Goal: Information Seeking & Learning: Find specific fact

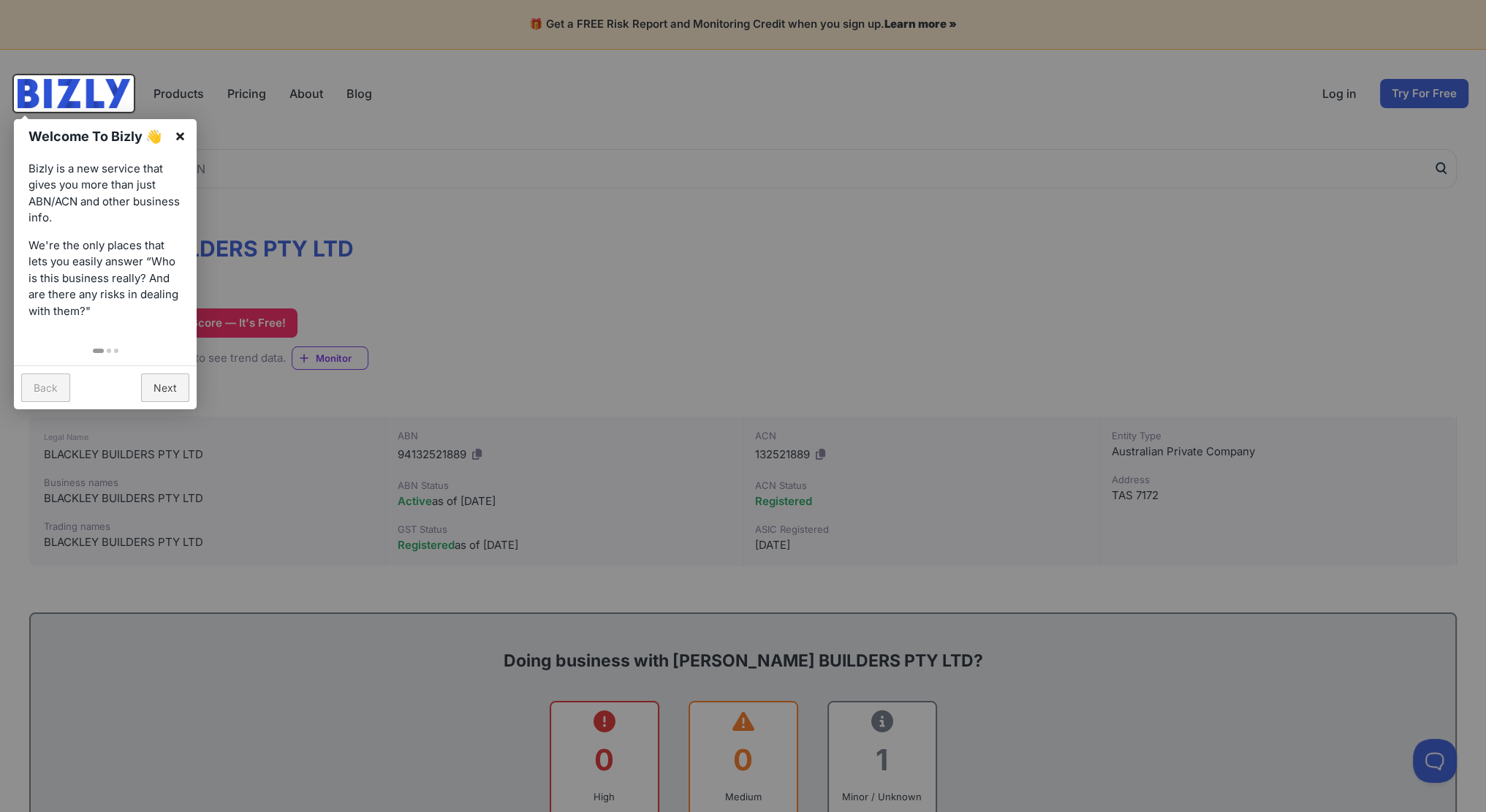
click at [179, 133] on link "×" at bounding box center [180, 135] width 33 height 33
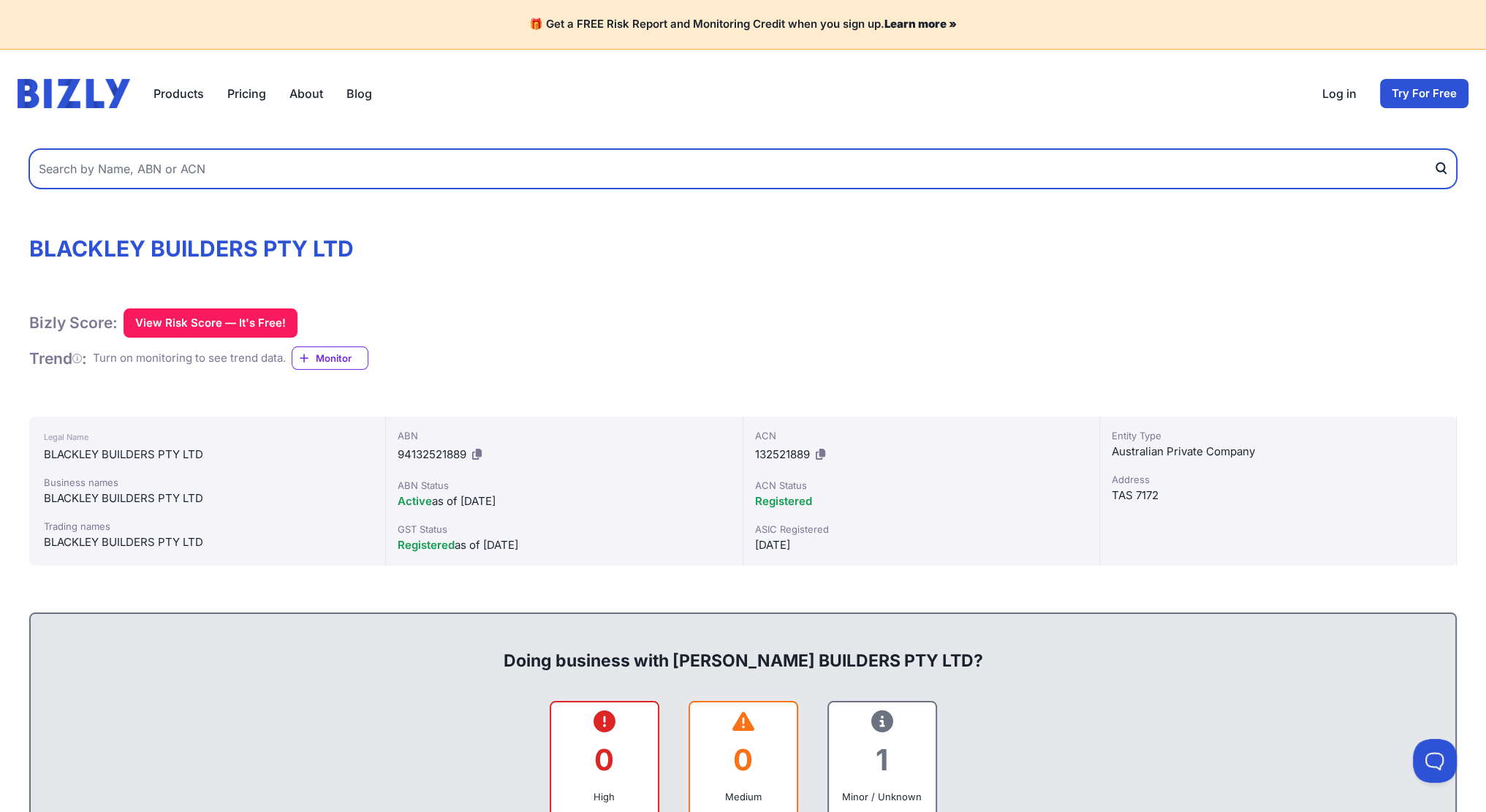
click at [897, 187] on input "text" at bounding box center [743, 168] width 1428 height 39
click at [322, 157] on input "text" at bounding box center [743, 168] width 1428 height 39
paste input "Dance Built"
type input "Dance Built"
click at [1434, 149] on button "submit" at bounding box center [1445, 168] width 23 height 39
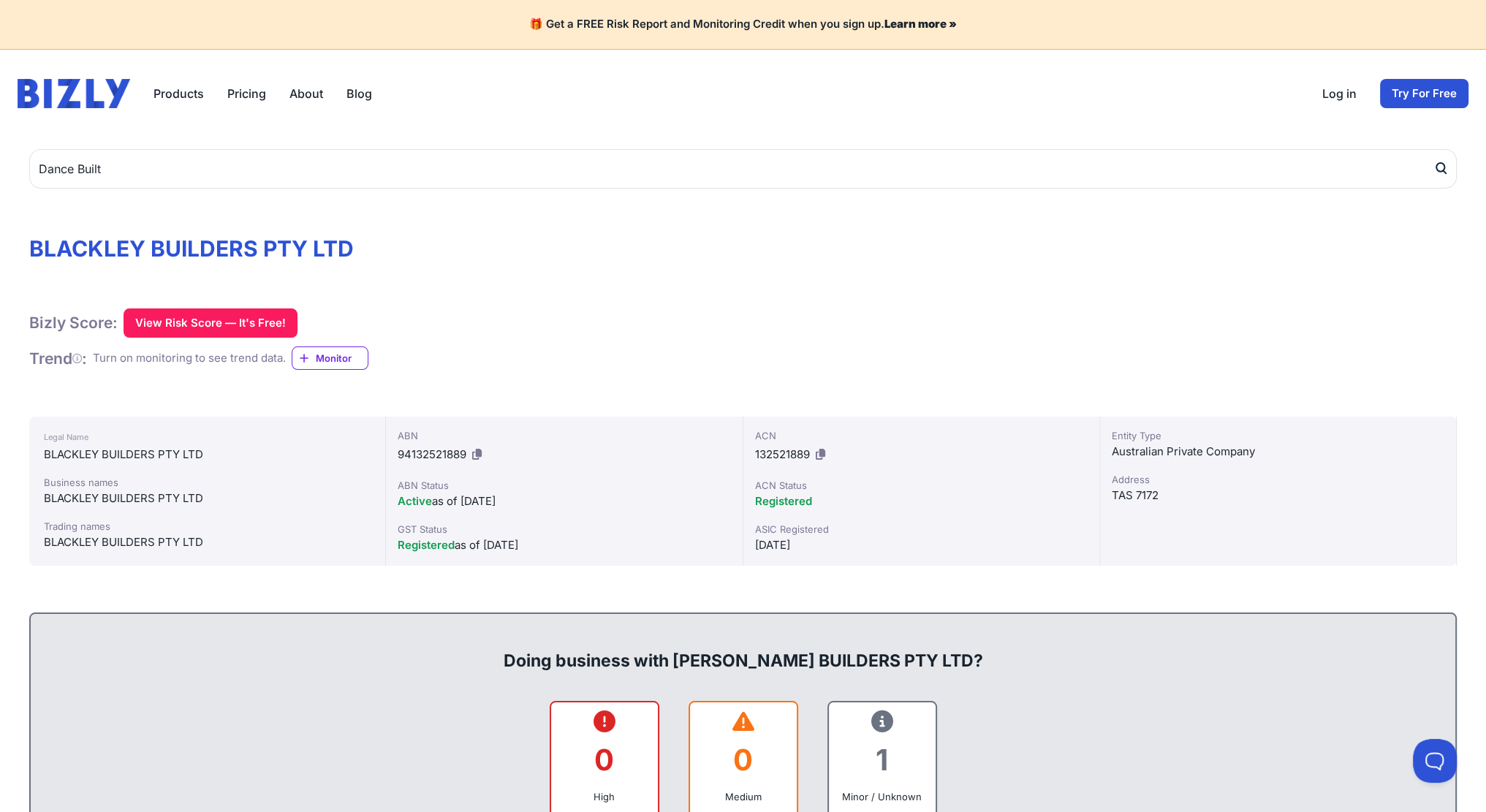
click at [1439, 163] on icon "submit" at bounding box center [1440, 167] width 8 height 9
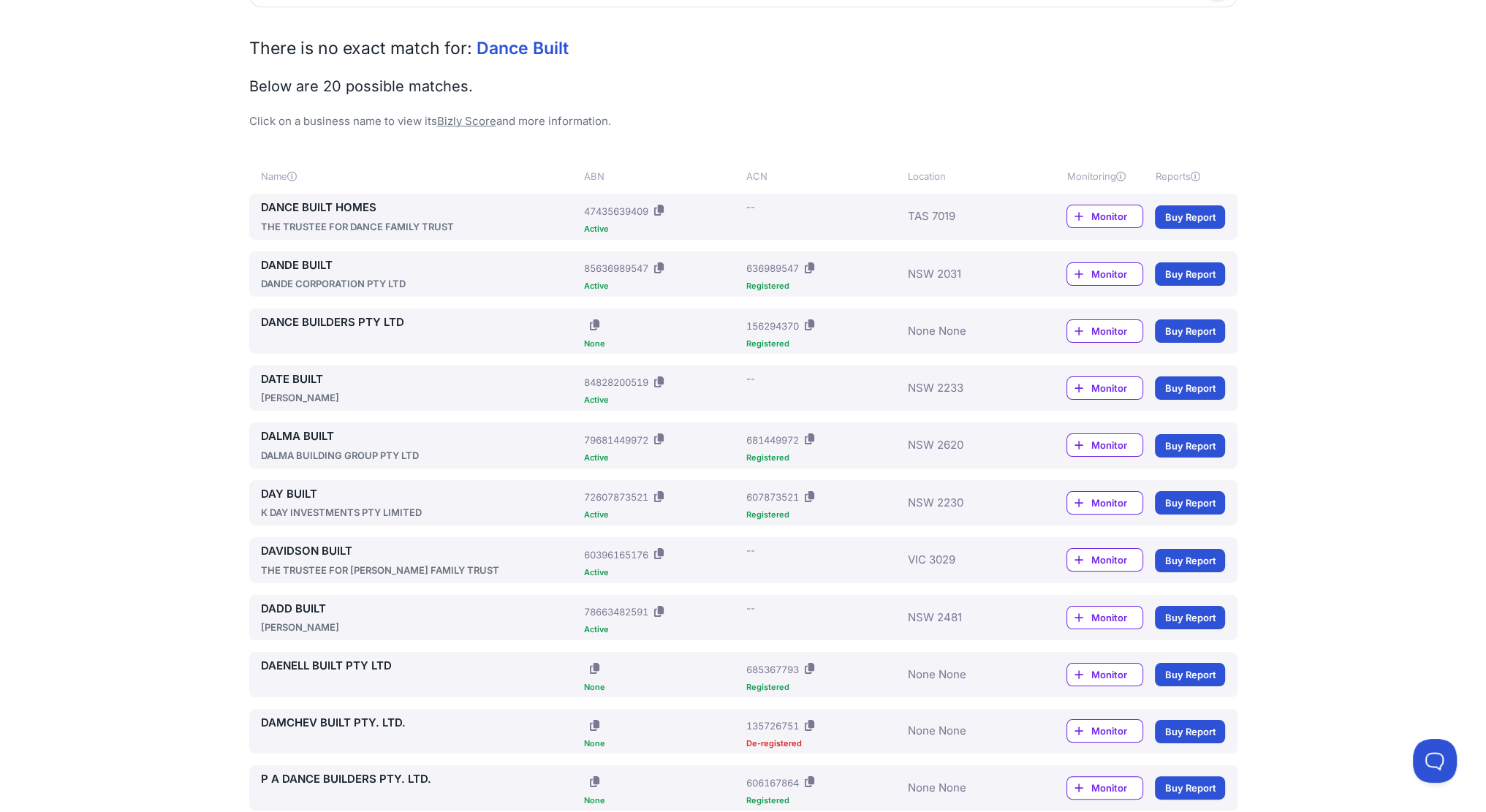
scroll to position [219, 0]
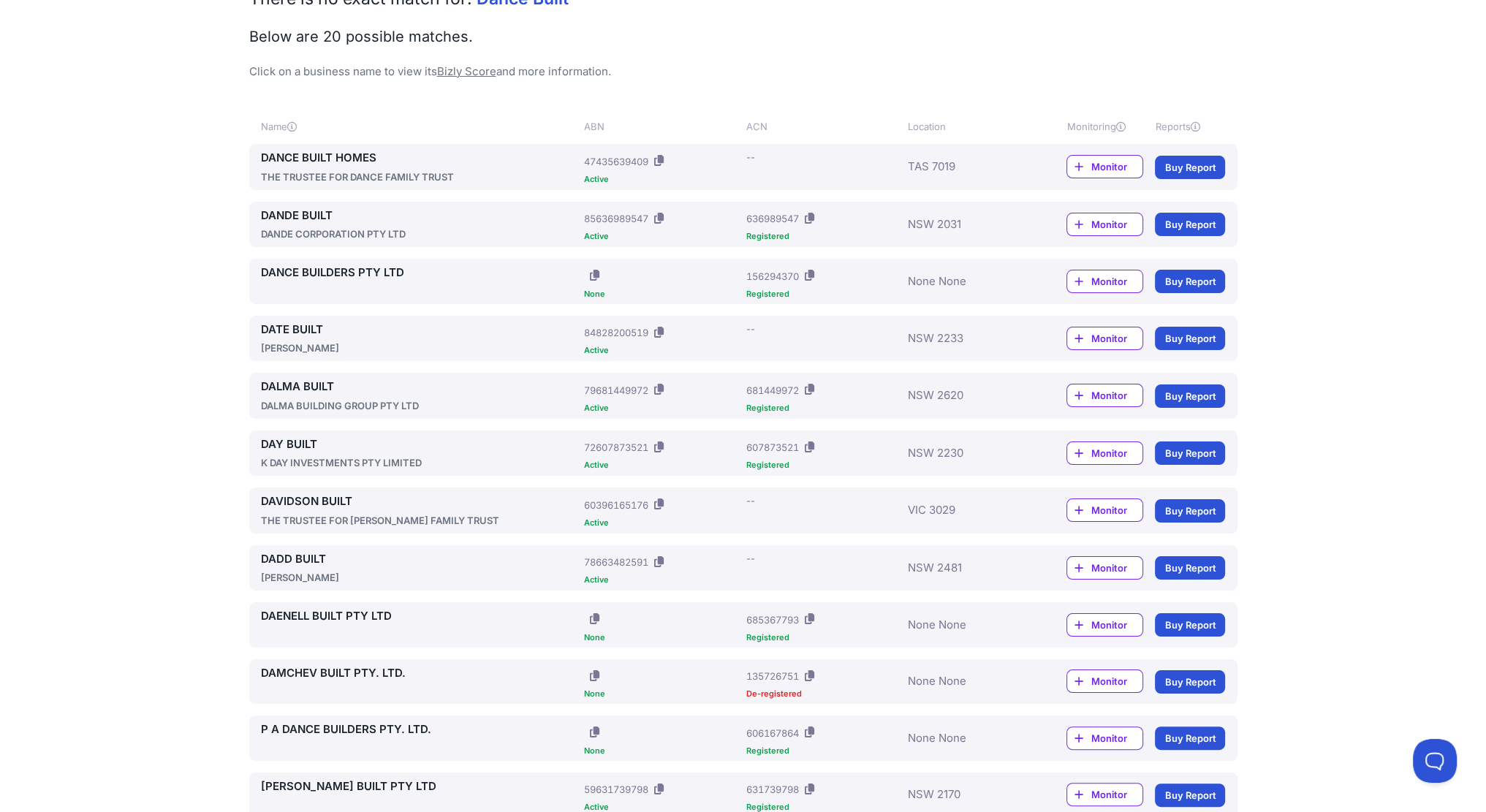
click at [330, 157] on link "DANCE BUILT HOMES" at bounding box center [420, 158] width 318 height 17
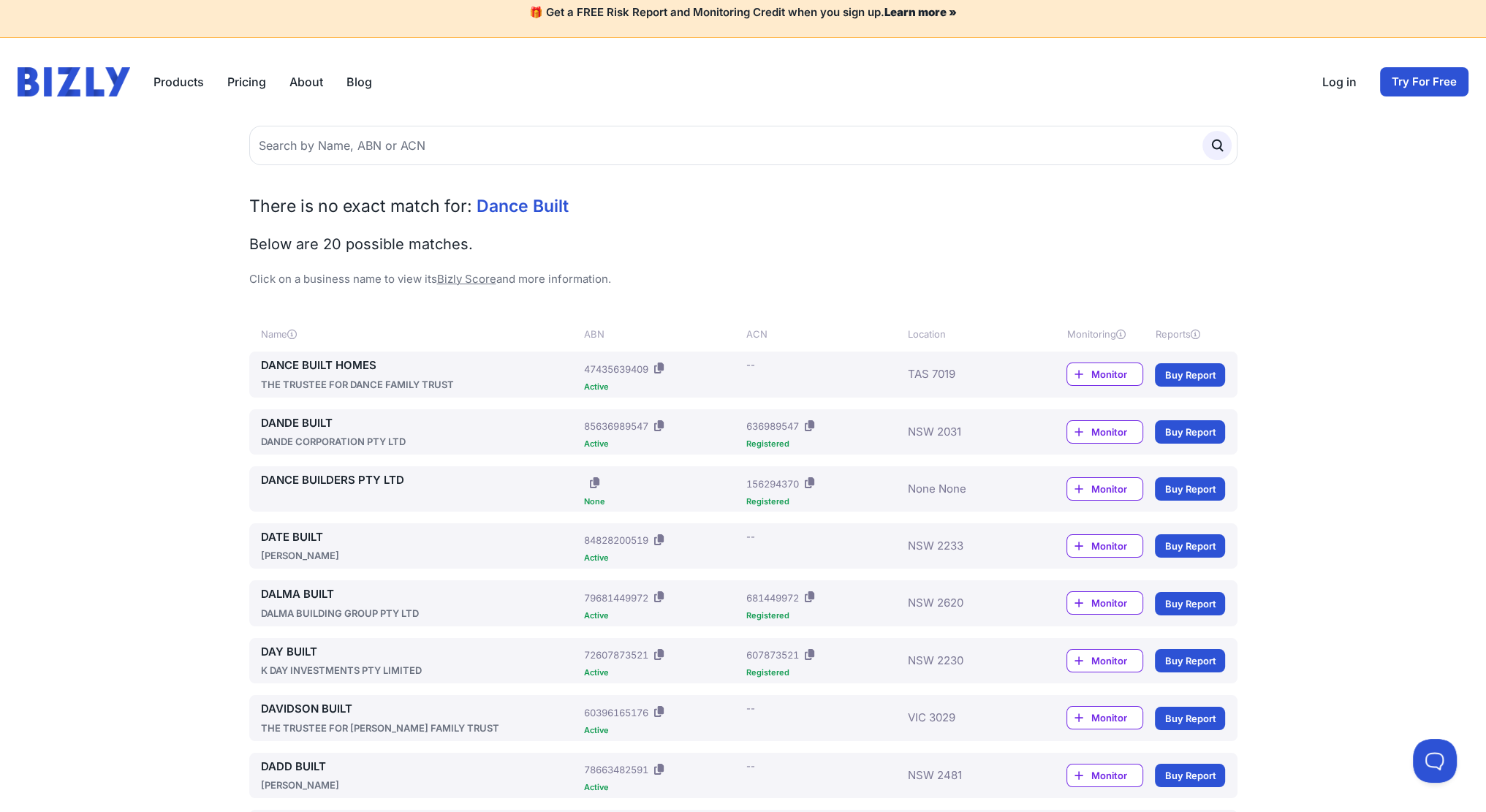
scroll to position [0, 0]
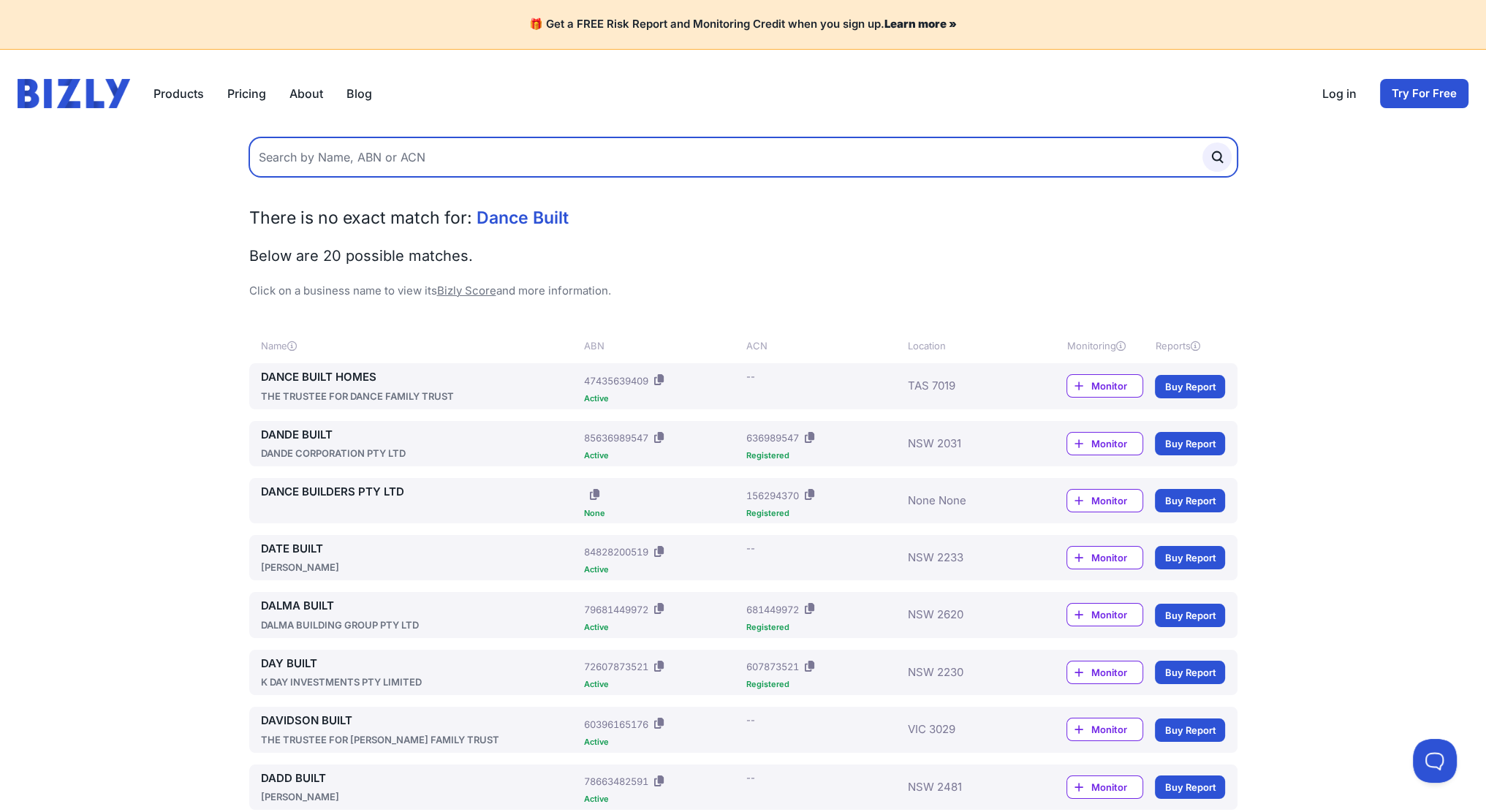
click at [872, 149] on input "text" at bounding box center [743, 157] width 988 height 39
paste input "Ponsonby Builders"
type input "Ponsonby Builders"
click at [1203, 142] on button "submit" at bounding box center [1217, 157] width 29 height 29
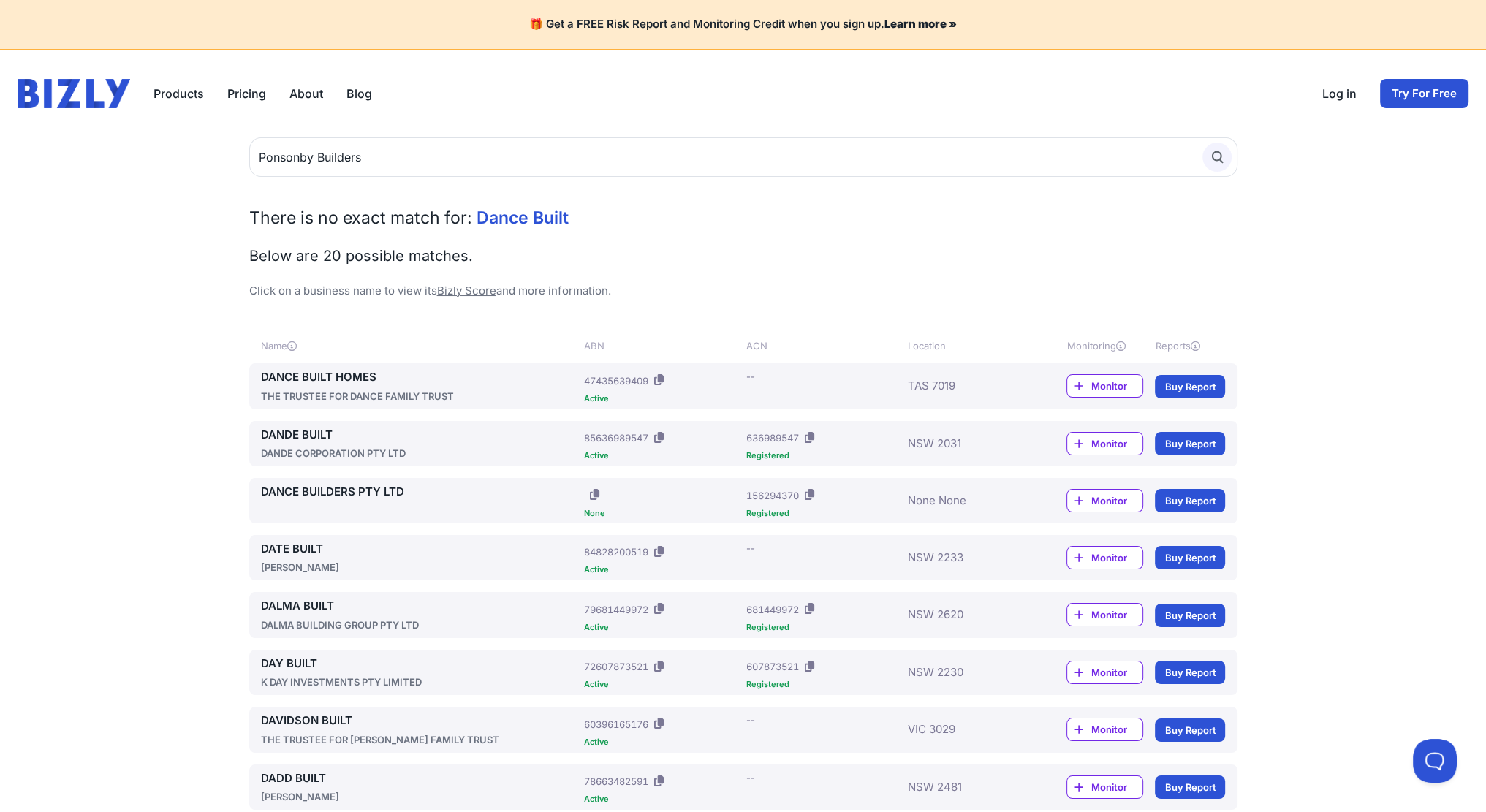
click at [1212, 151] on icon "submit" at bounding box center [1217, 157] width 16 height 16
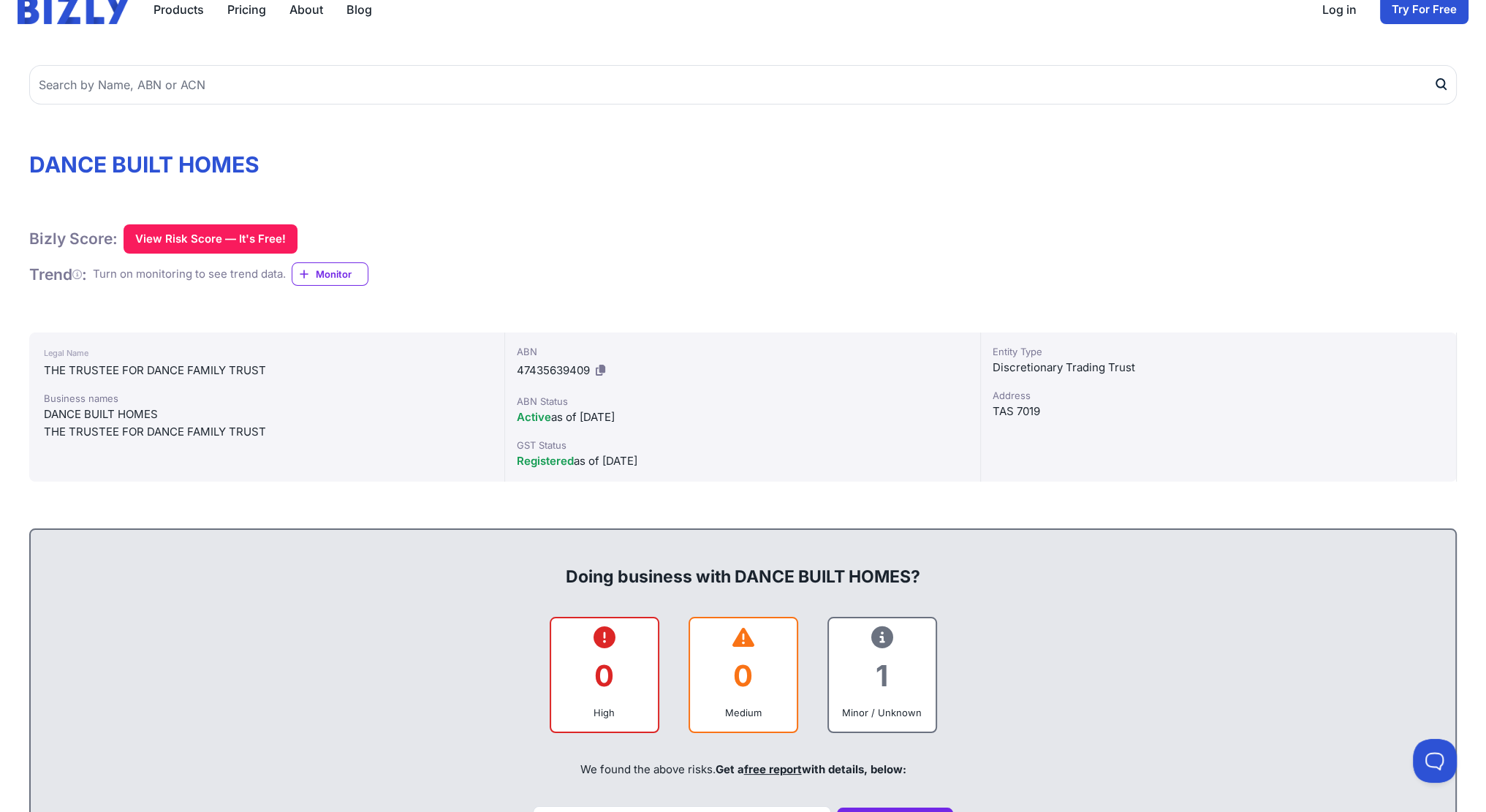
scroll to position [146, 0]
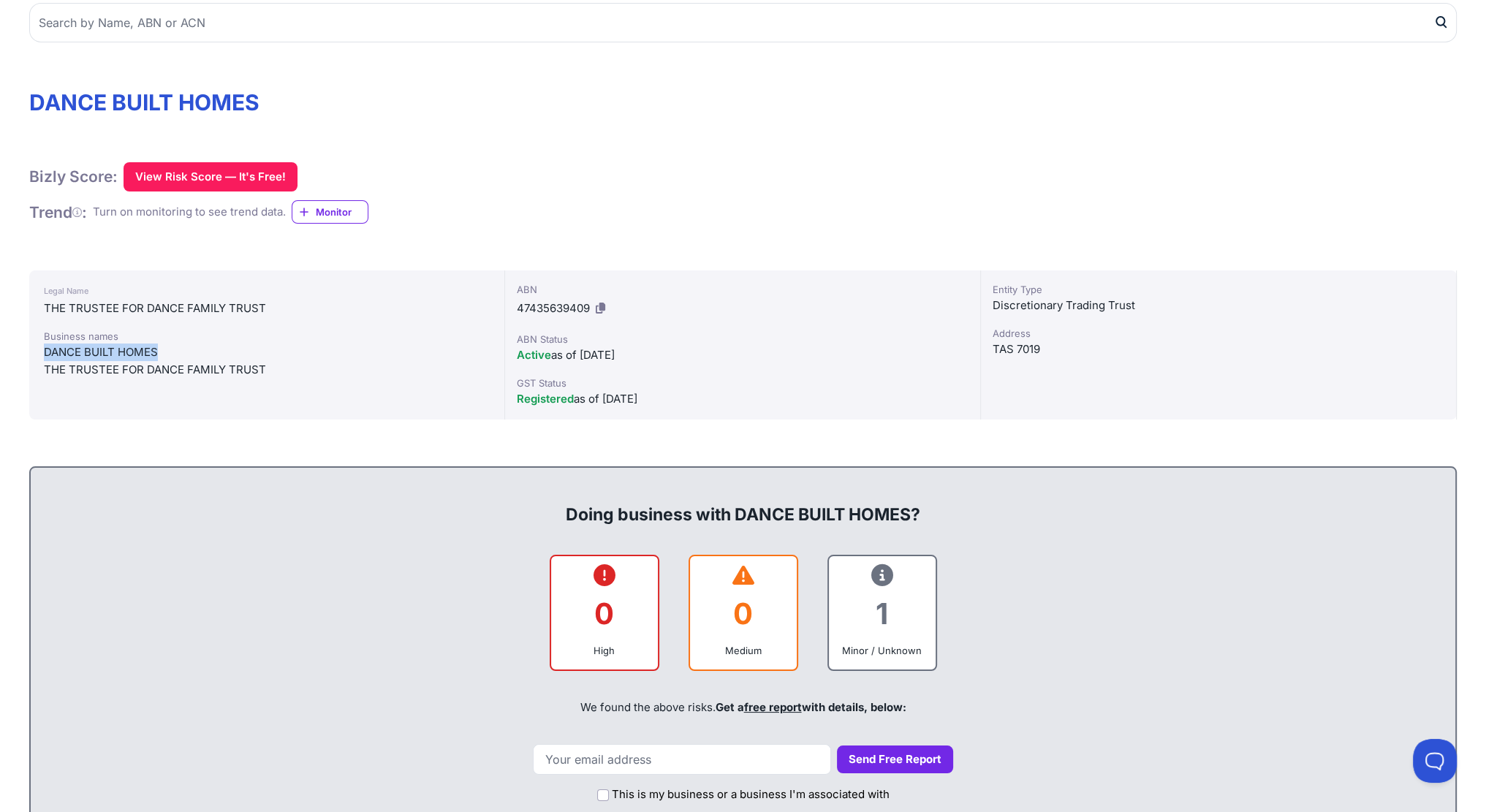
drag, startPoint x: 162, startPoint y: 350, endPoint x: 44, endPoint y: 352, distance: 118.0
click at [44, 352] on div "DANCE BUILT HOMES" at bounding box center [267, 352] width 446 height 18
copy div "DANCE BUILT HOMES"
click at [600, 308] on icon at bounding box center [601, 308] width 10 height 11
copy div "DANCE BUILT HOMES"
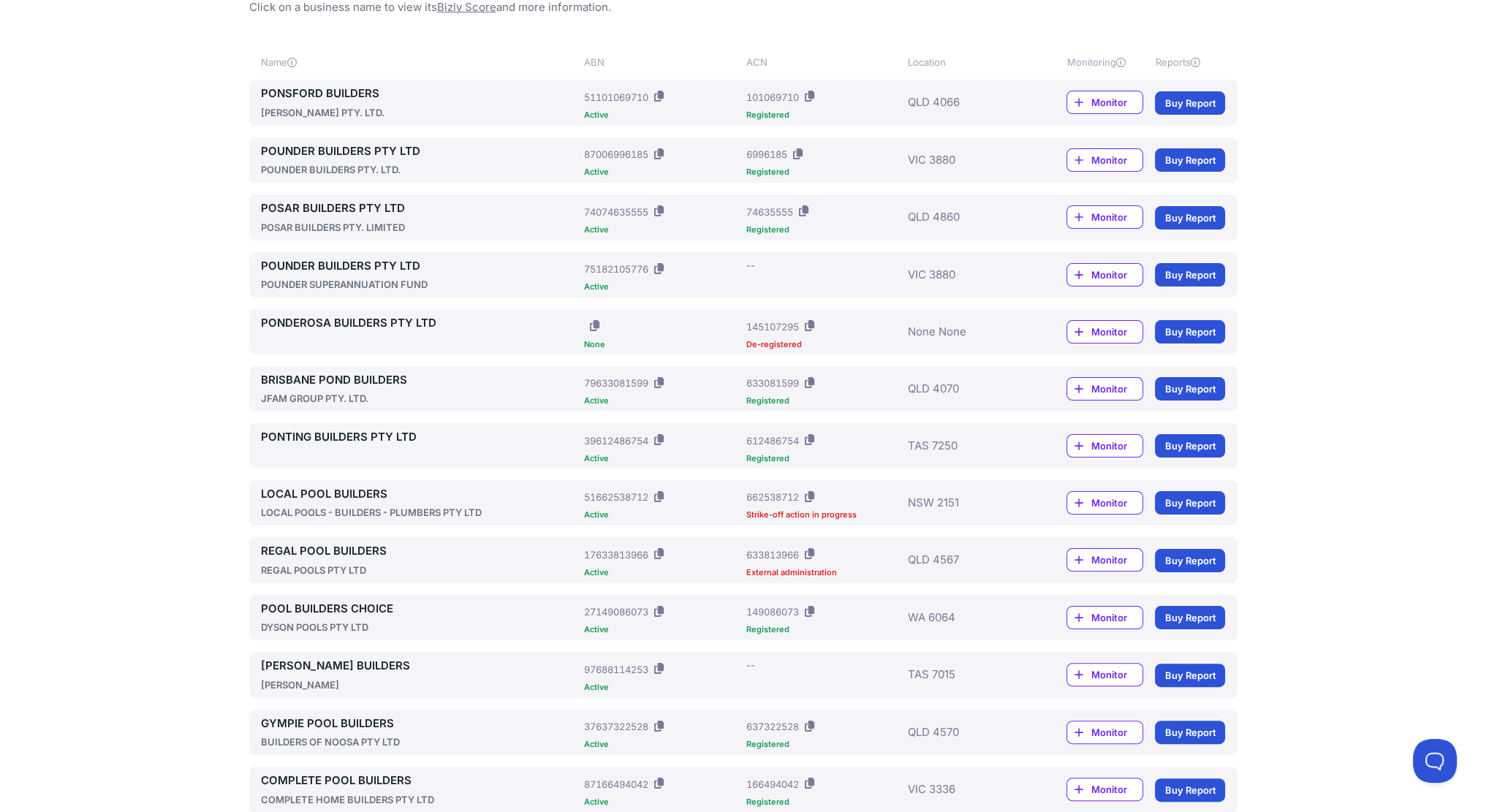
scroll to position [308, 0]
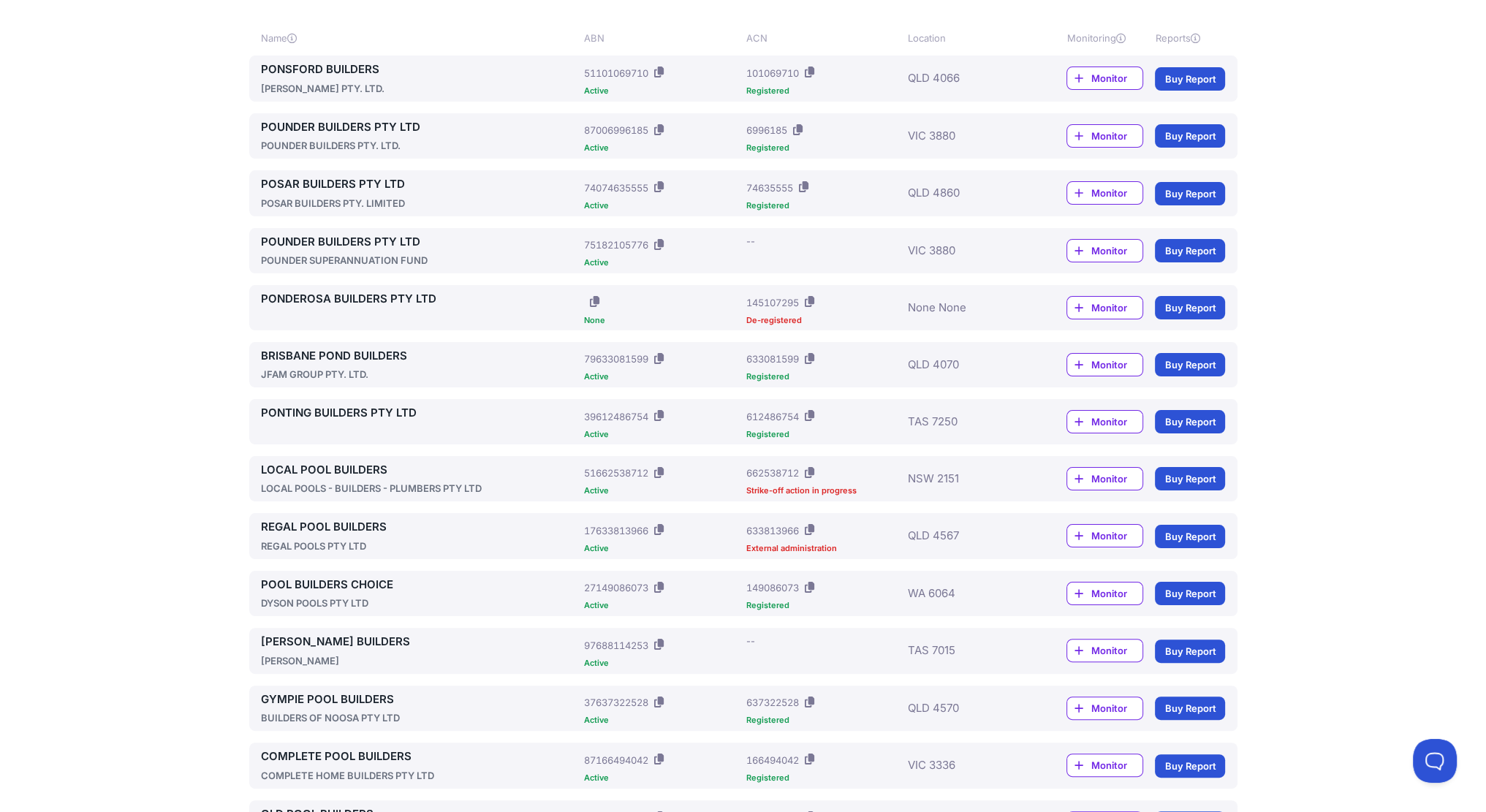
click at [354, 411] on link "PONTING BUILDERS PTY LTD" at bounding box center [420, 413] width 318 height 17
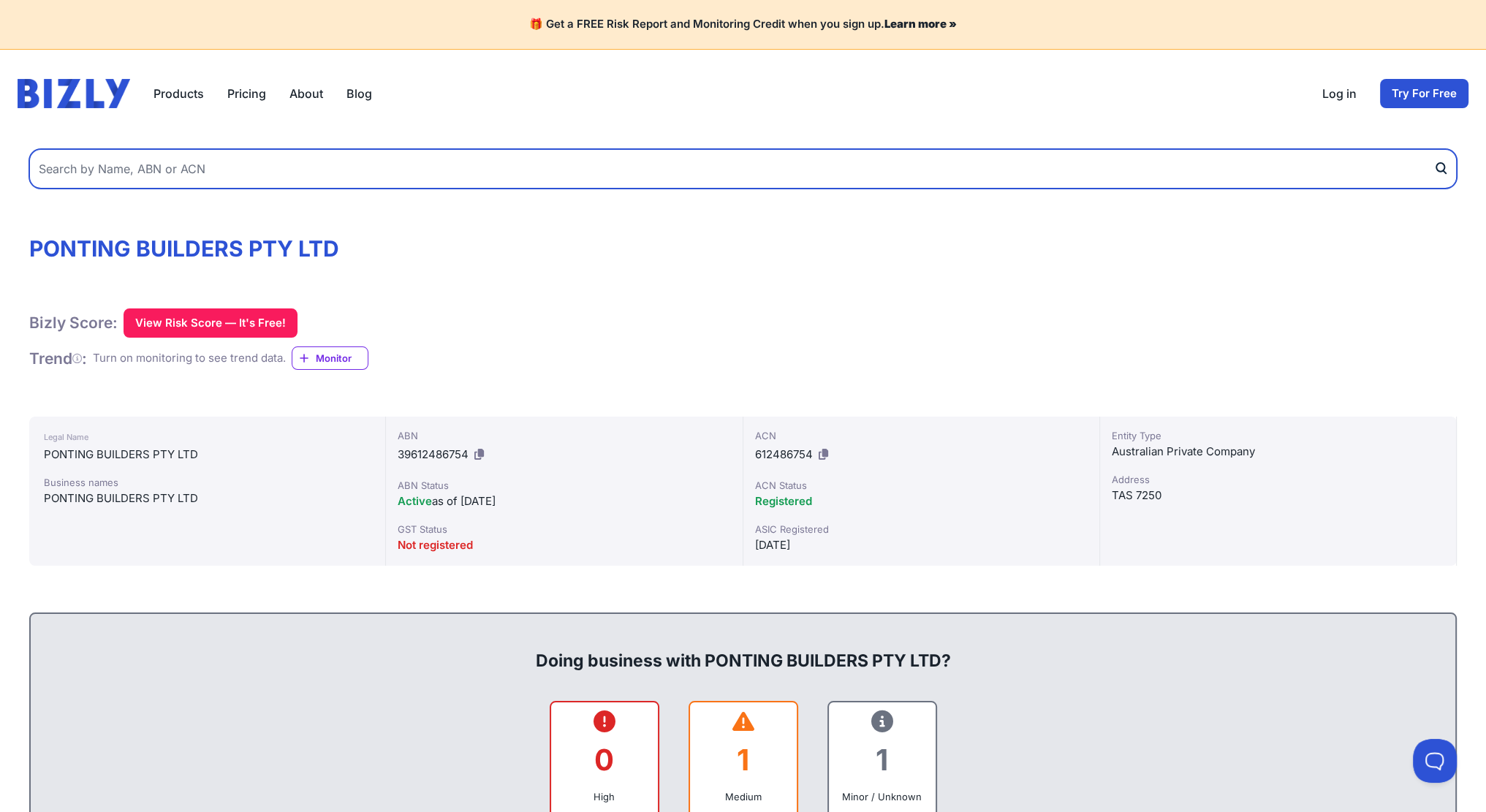
click at [231, 174] on input "text" at bounding box center [743, 168] width 1428 height 39
click at [232, 164] on input "text" at bounding box center [743, 168] width 1428 height 39
type input "Donsonby"
click at [1434, 149] on button "submit" at bounding box center [1445, 168] width 23 height 39
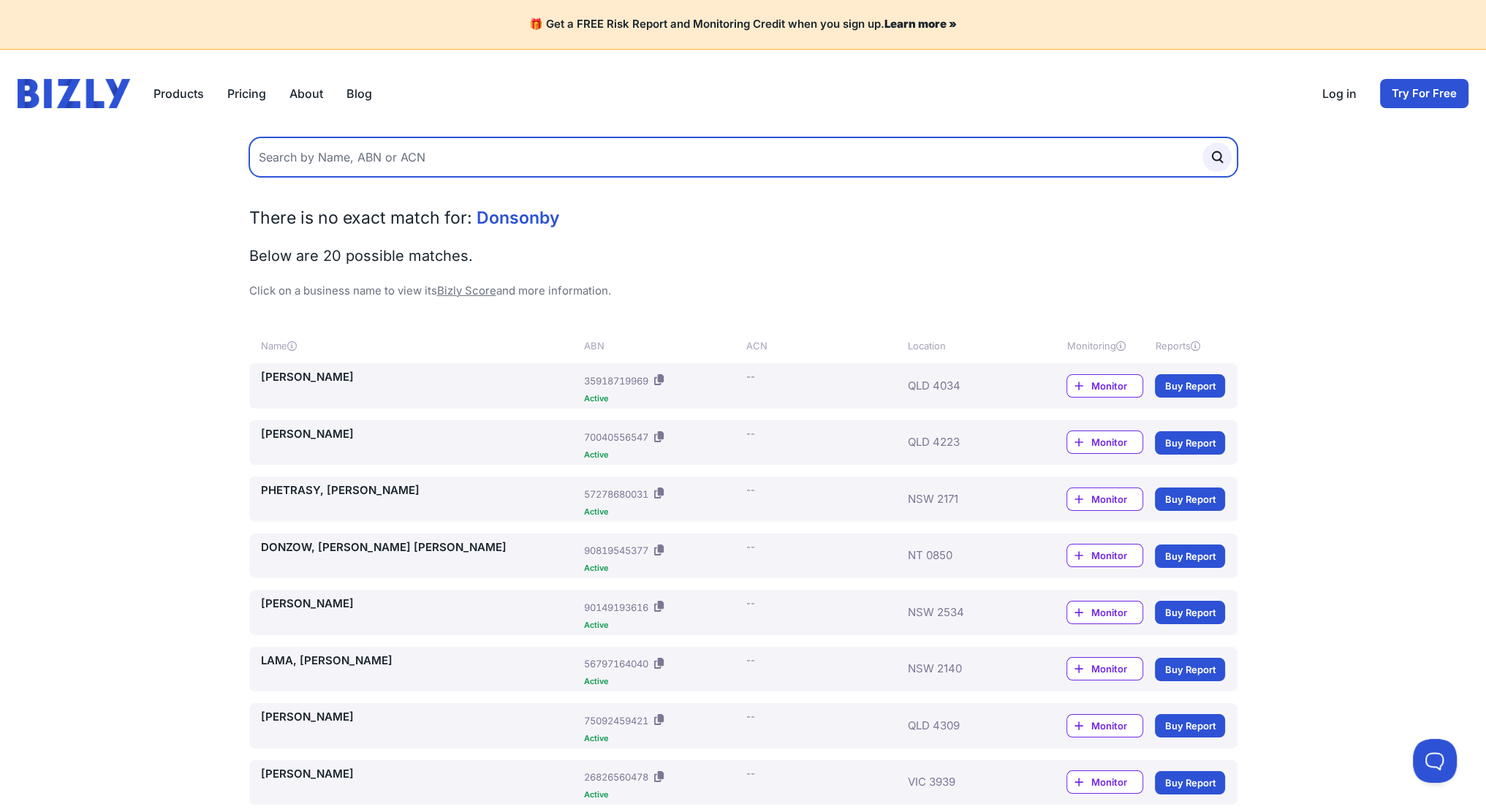
click at [356, 149] on input "text" at bounding box center [743, 157] width 988 height 39
type input "Donsonby Builders"
click at [1203, 142] on button "submit" at bounding box center [1217, 157] width 29 height 29
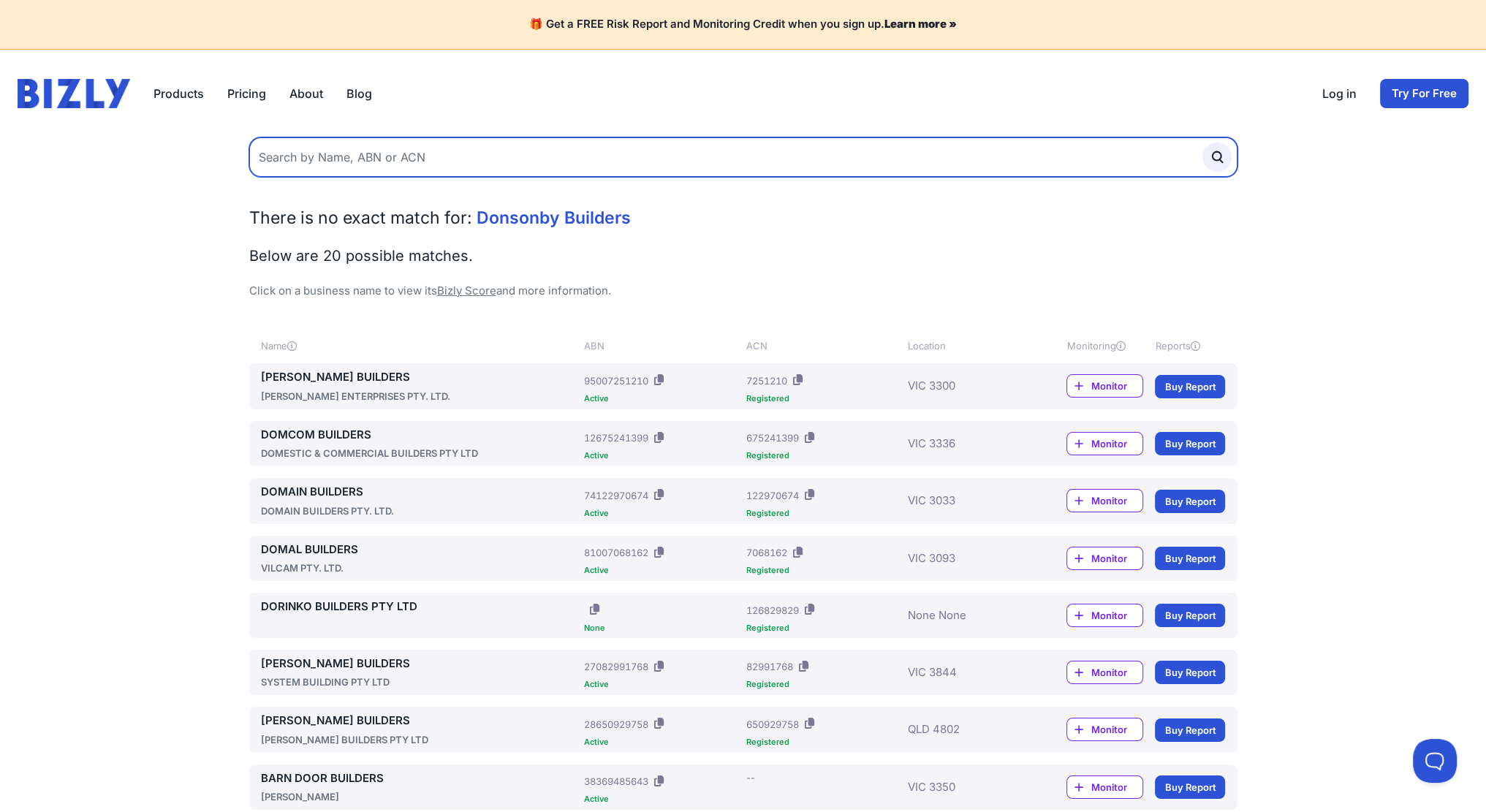
click at [415, 154] on input "text" at bounding box center [743, 157] width 988 height 39
type input "[PERSON_NAME] Builders"
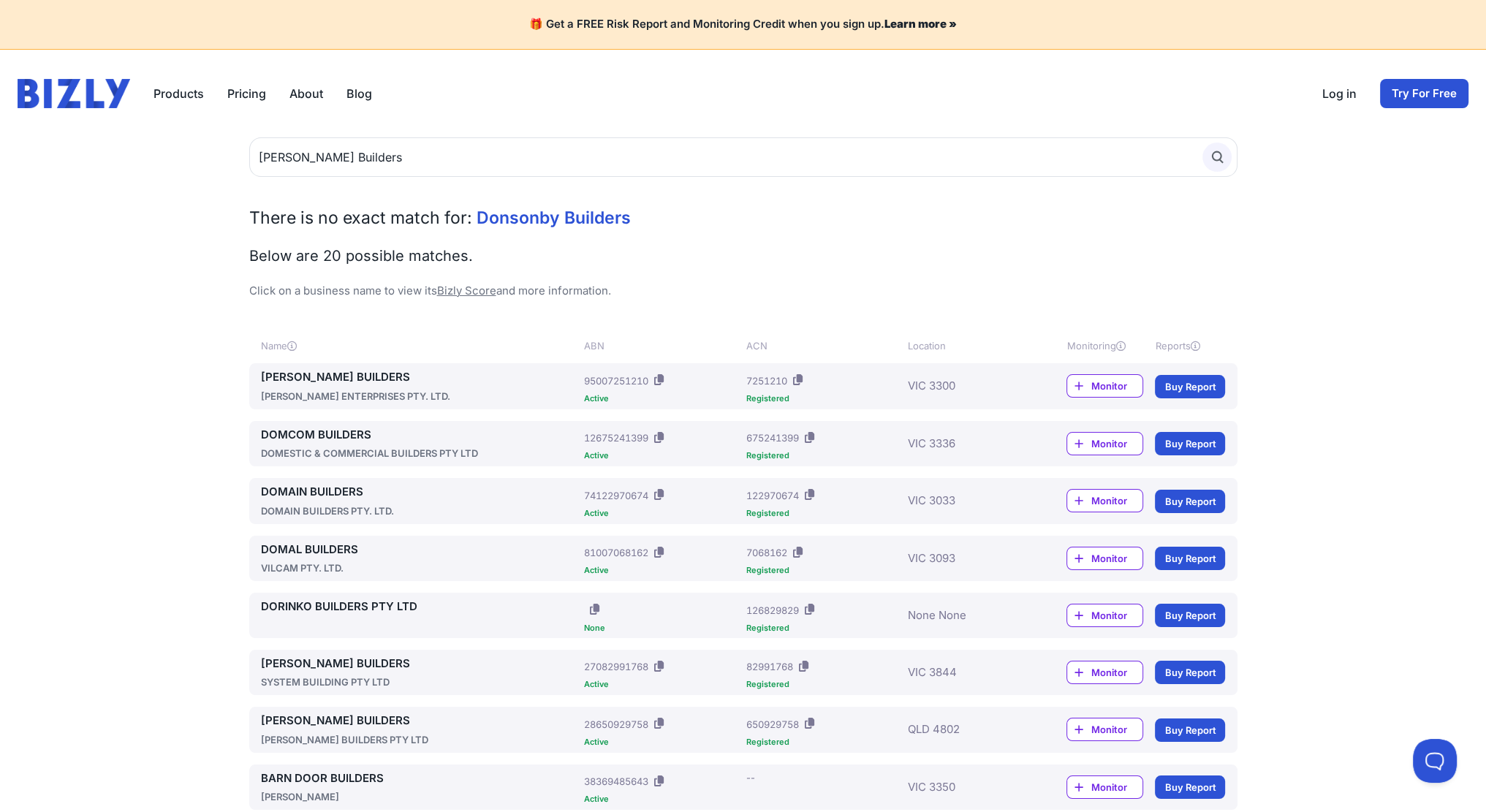
click at [1213, 155] on icon "submit" at bounding box center [1217, 157] width 16 height 16
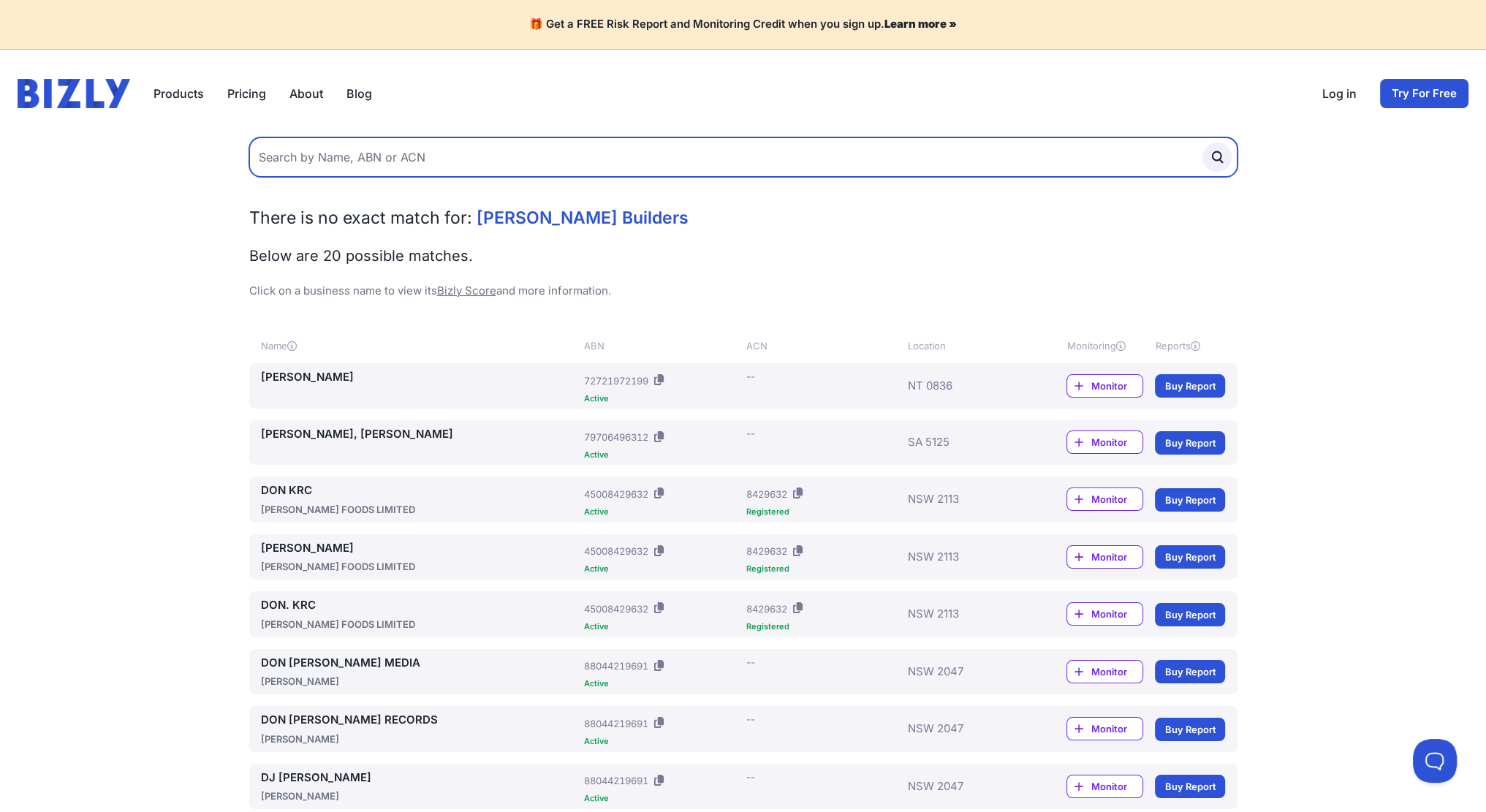
click at [479, 159] on input "text" at bounding box center [743, 157] width 988 height 39
type input "Son Builders"
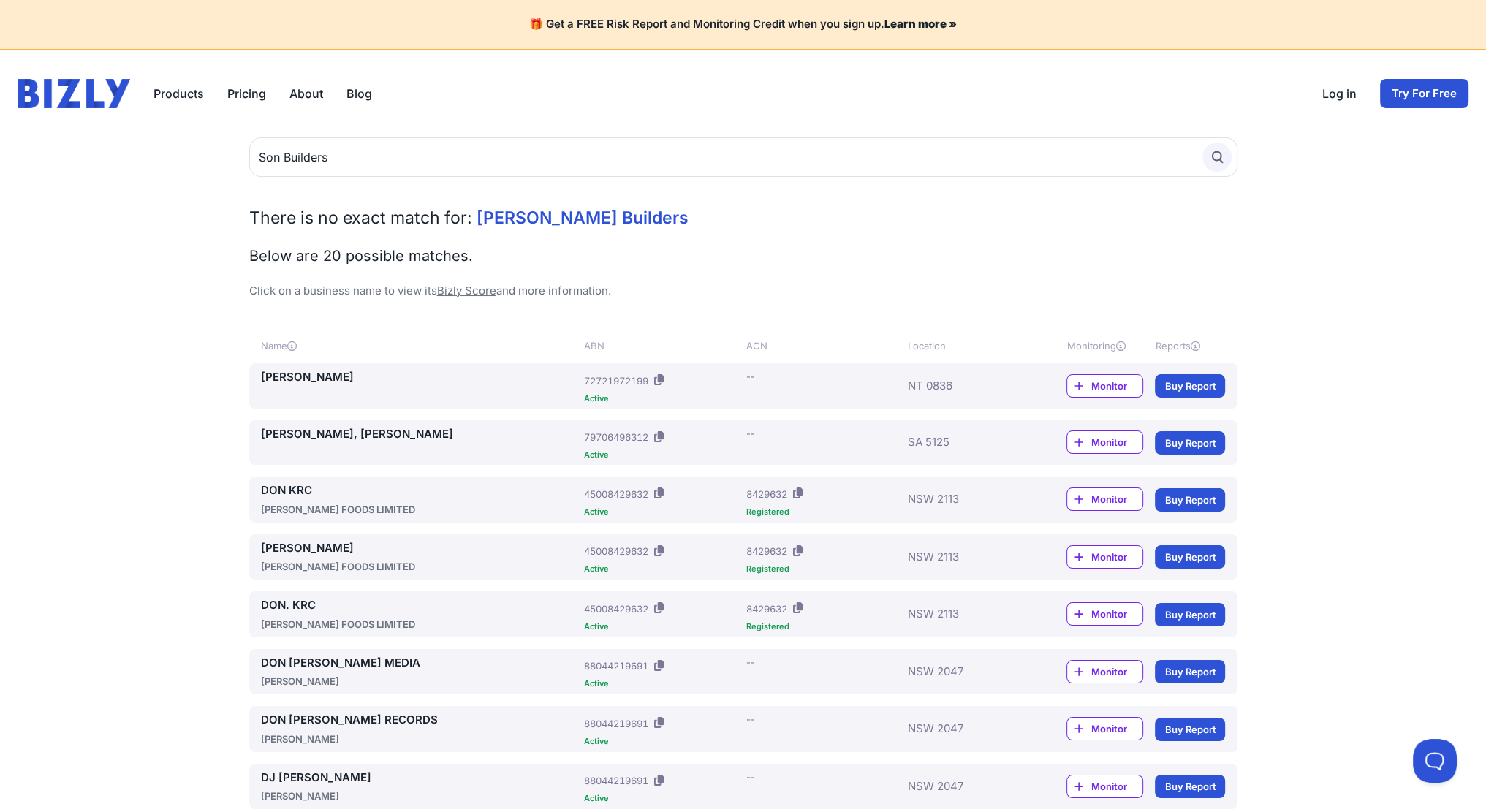
click at [1225, 156] on icon "submit" at bounding box center [1217, 157] width 16 height 16
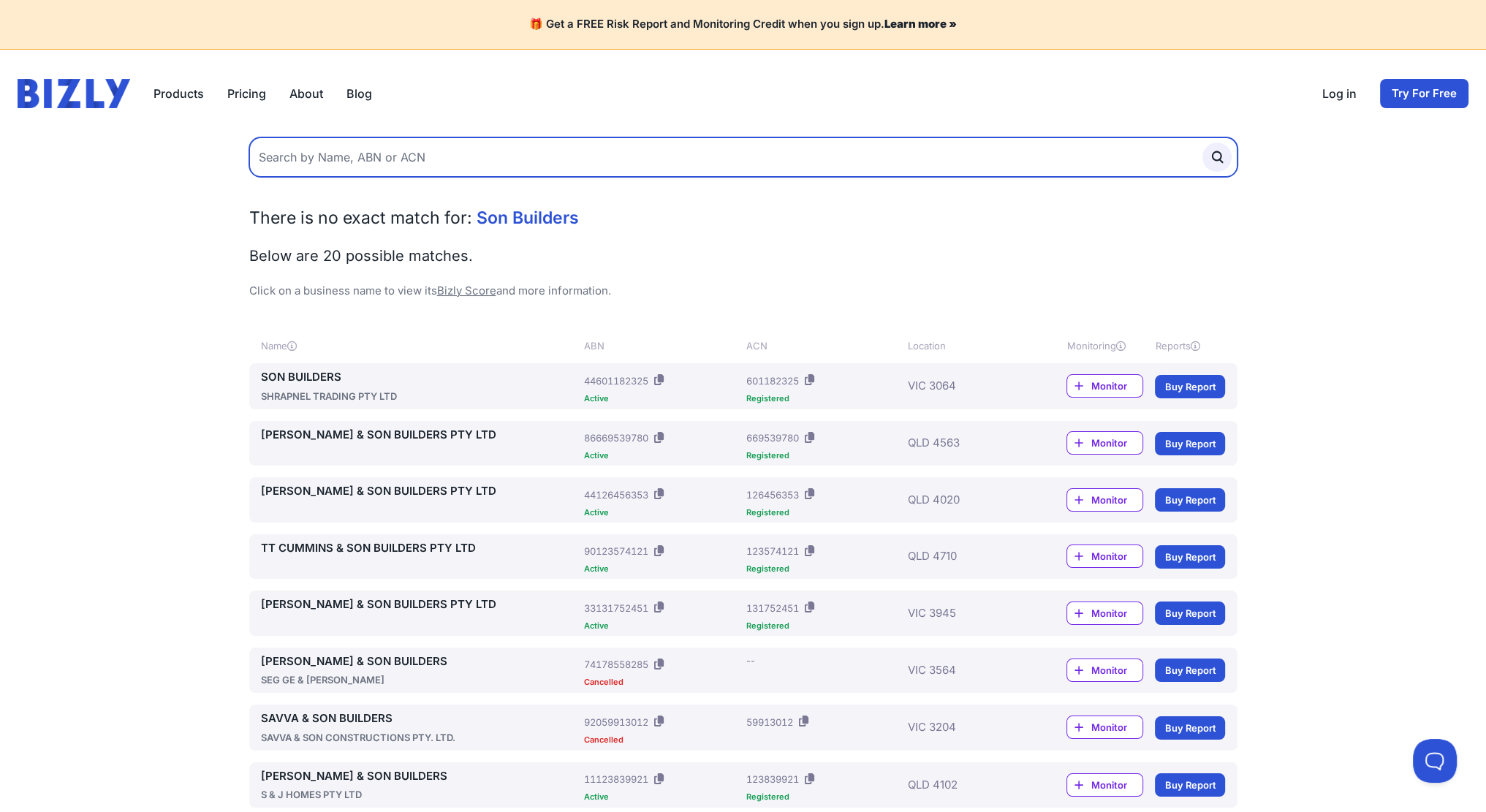
click at [295, 159] on input "text" at bounding box center [743, 157] width 988 height 39
type input "Sonby builders"
click at [1203, 142] on button "submit" at bounding box center [1217, 157] width 29 height 29
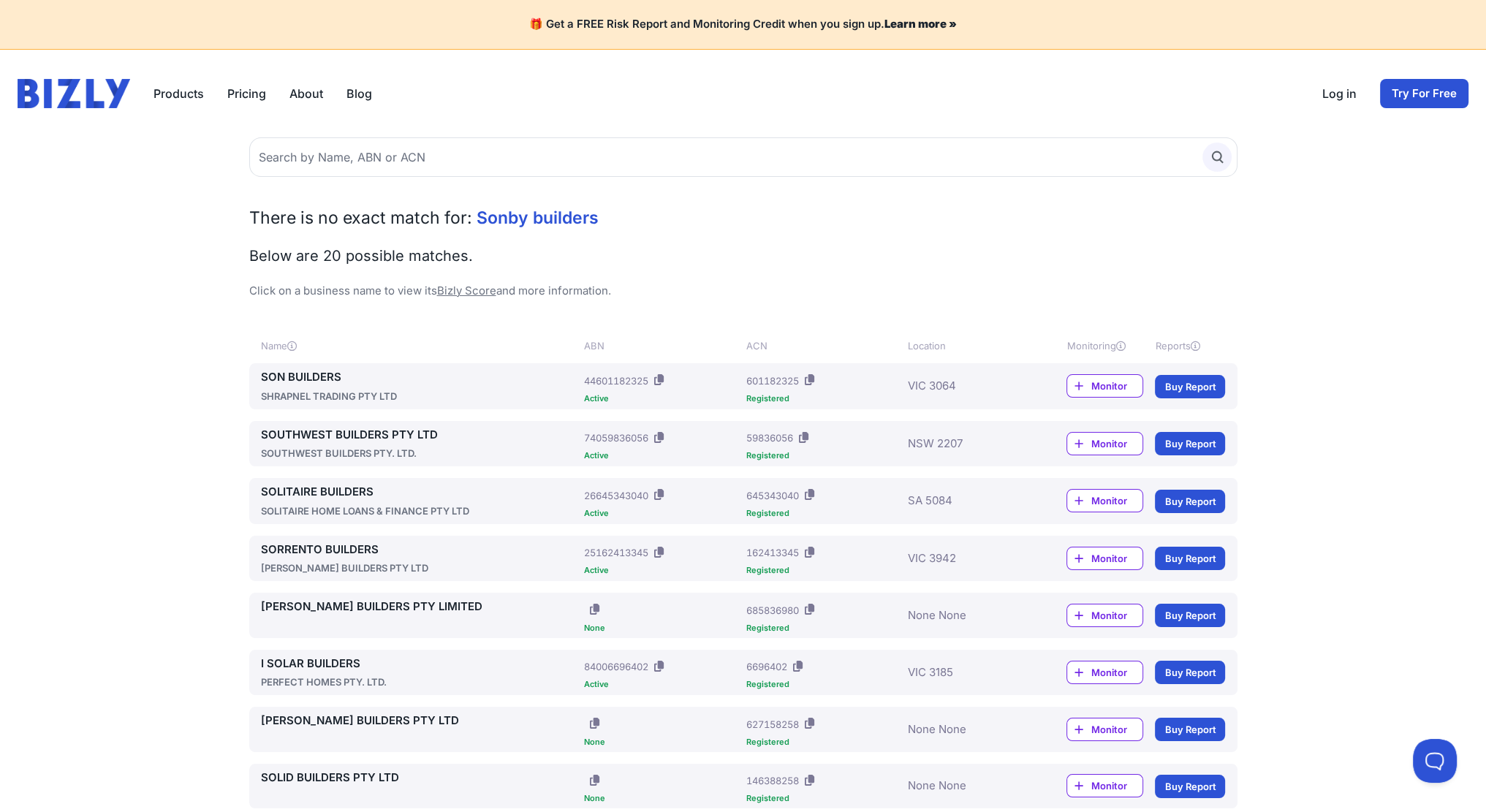
click at [1219, 154] on circle "submit" at bounding box center [1216, 155] width 9 height 9
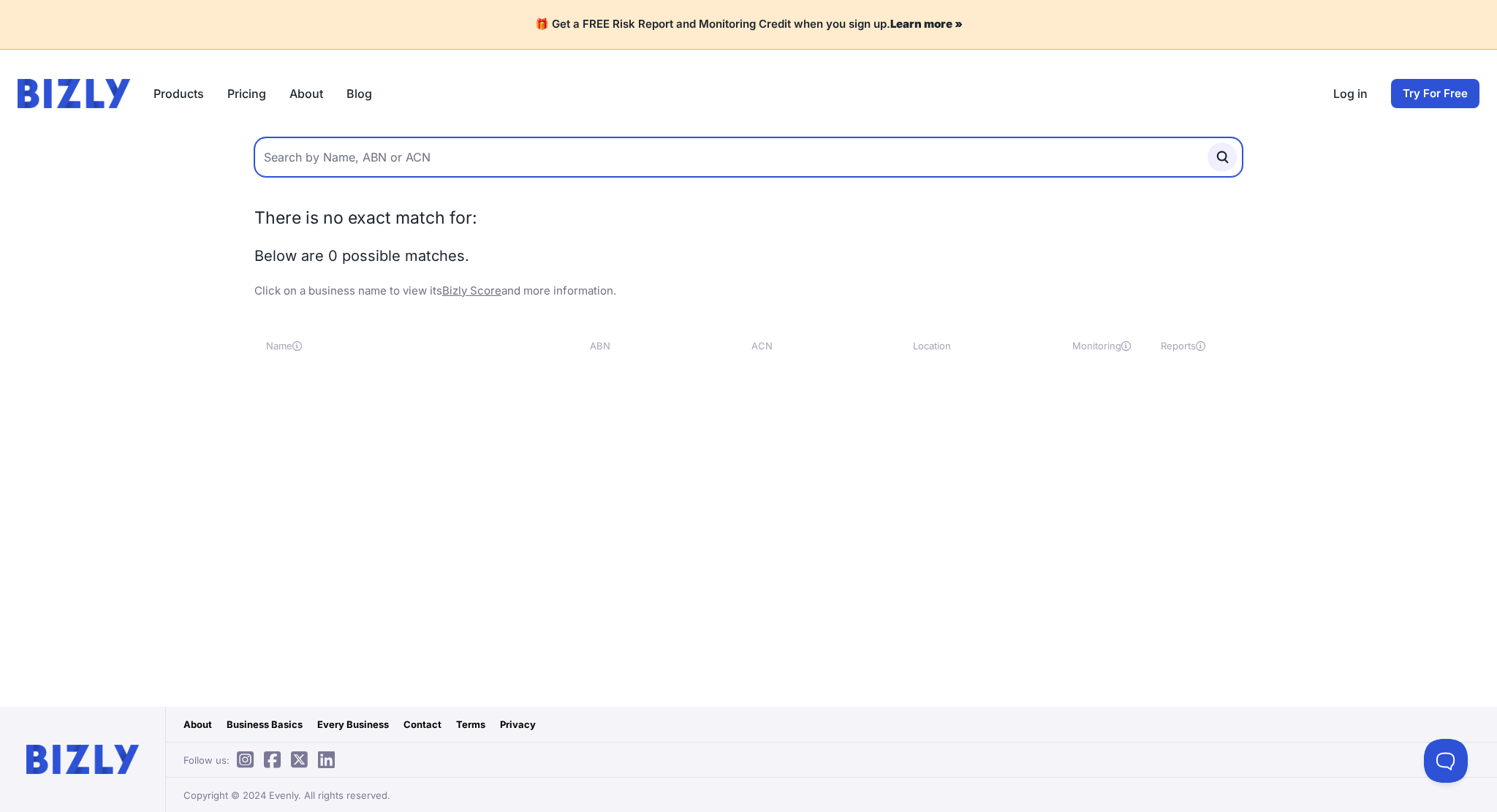
click at [477, 154] on input "text" at bounding box center [748, 157] width 988 height 39
type input "Sonby Builders"
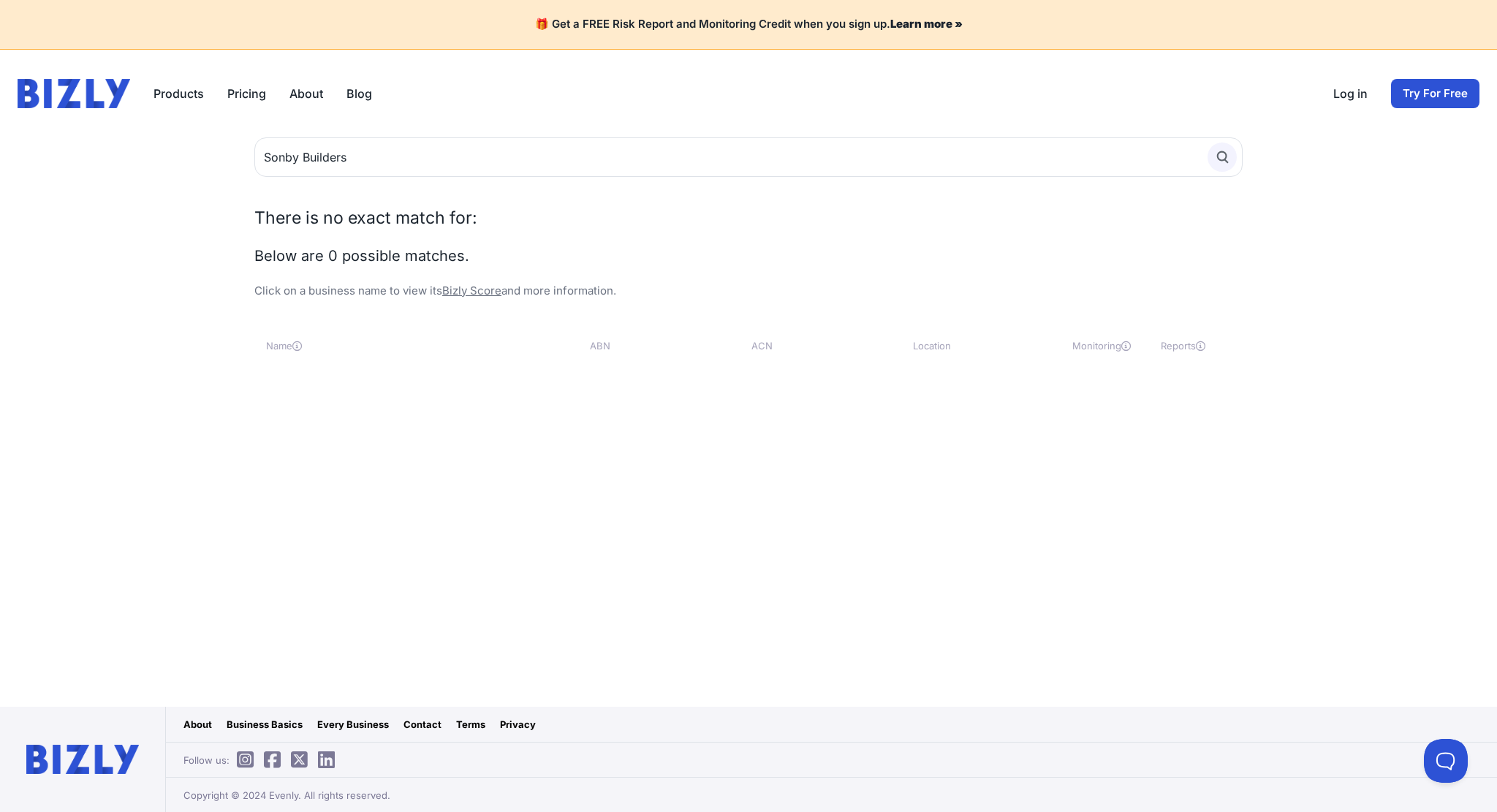
click at [1219, 154] on icon "submit" at bounding box center [1222, 157] width 16 height 16
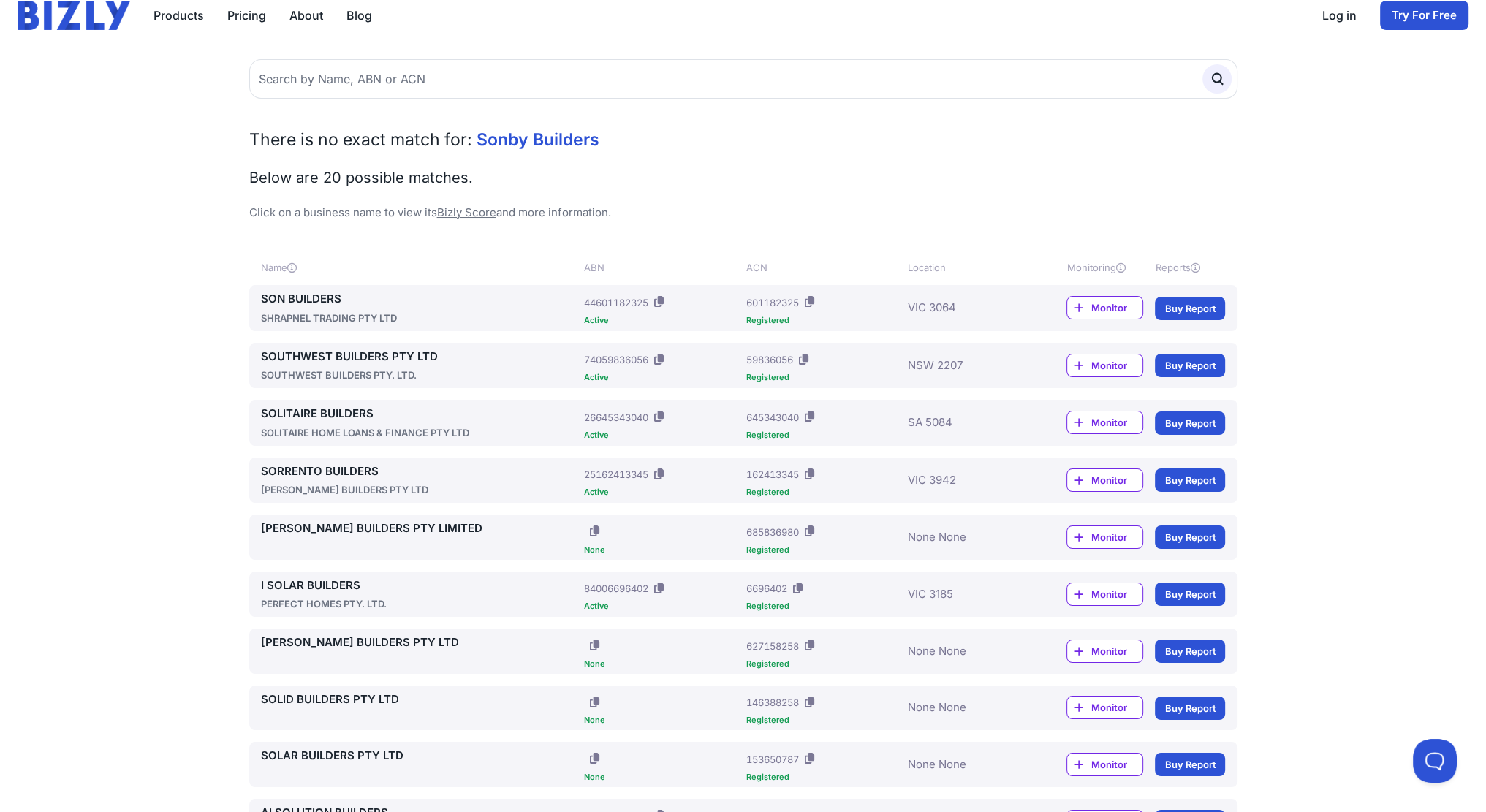
scroll to position [83, 0]
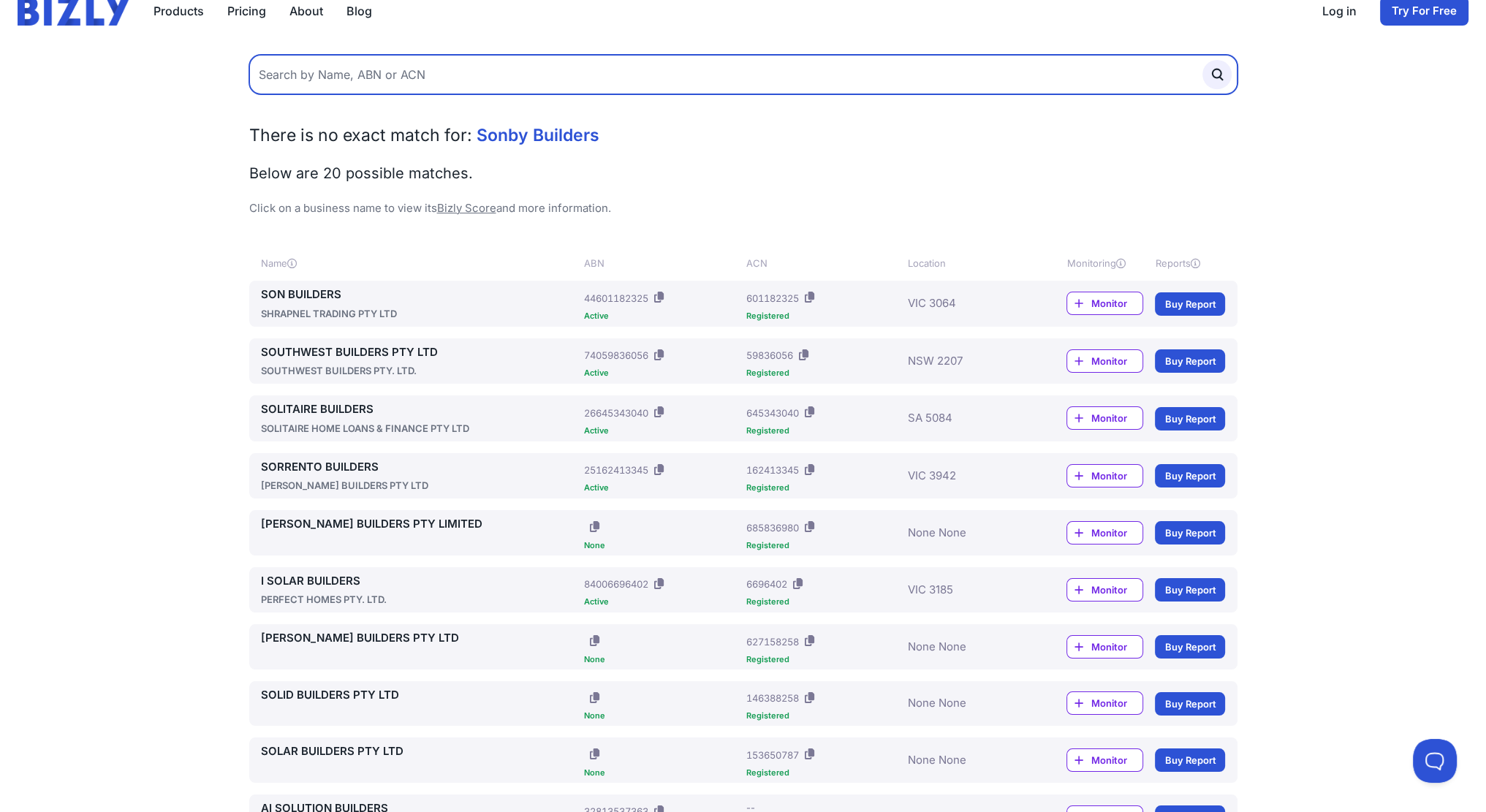
click at [404, 72] on input "text" at bounding box center [743, 74] width 988 height 39
paste input "Ponsonby & Co Building"
type input "Ponsonby & Co Building"
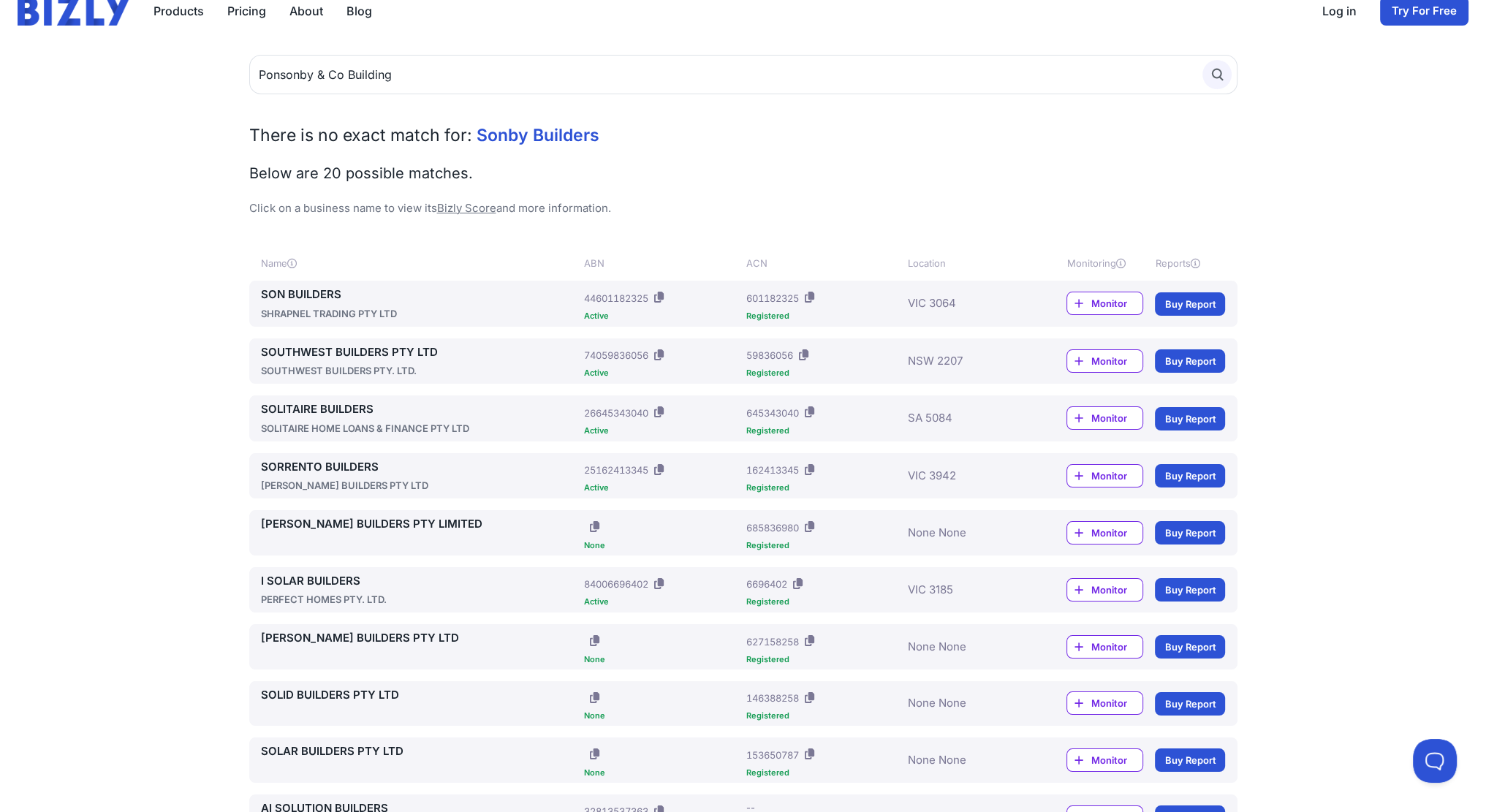
click at [1214, 73] on icon "submit" at bounding box center [1217, 75] width 16 height 16
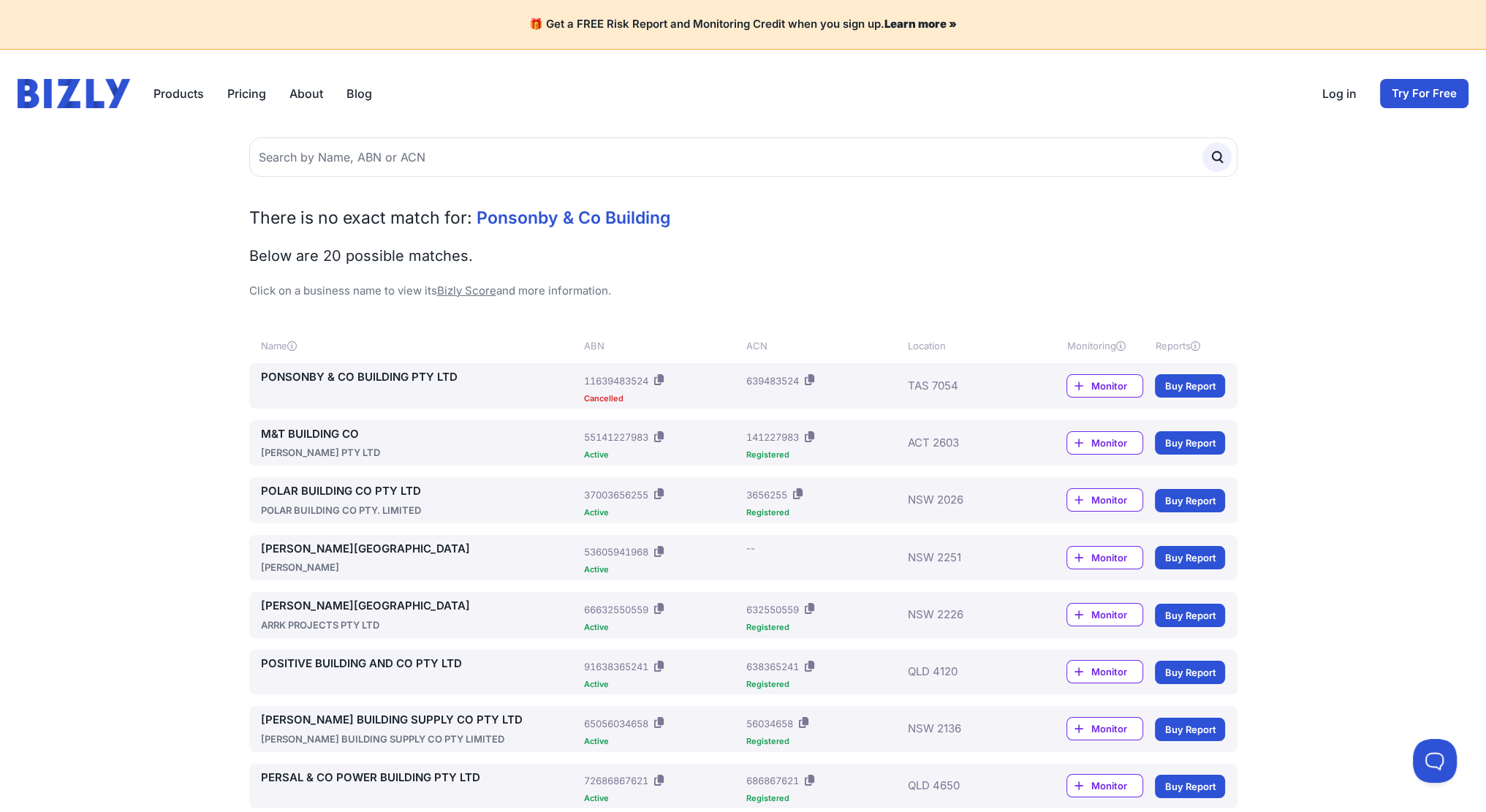
click at [392, 378] on link "PONSONBY & CO BUILDING PTY LTD" at bounding box center [420, 377] width 318 height 17
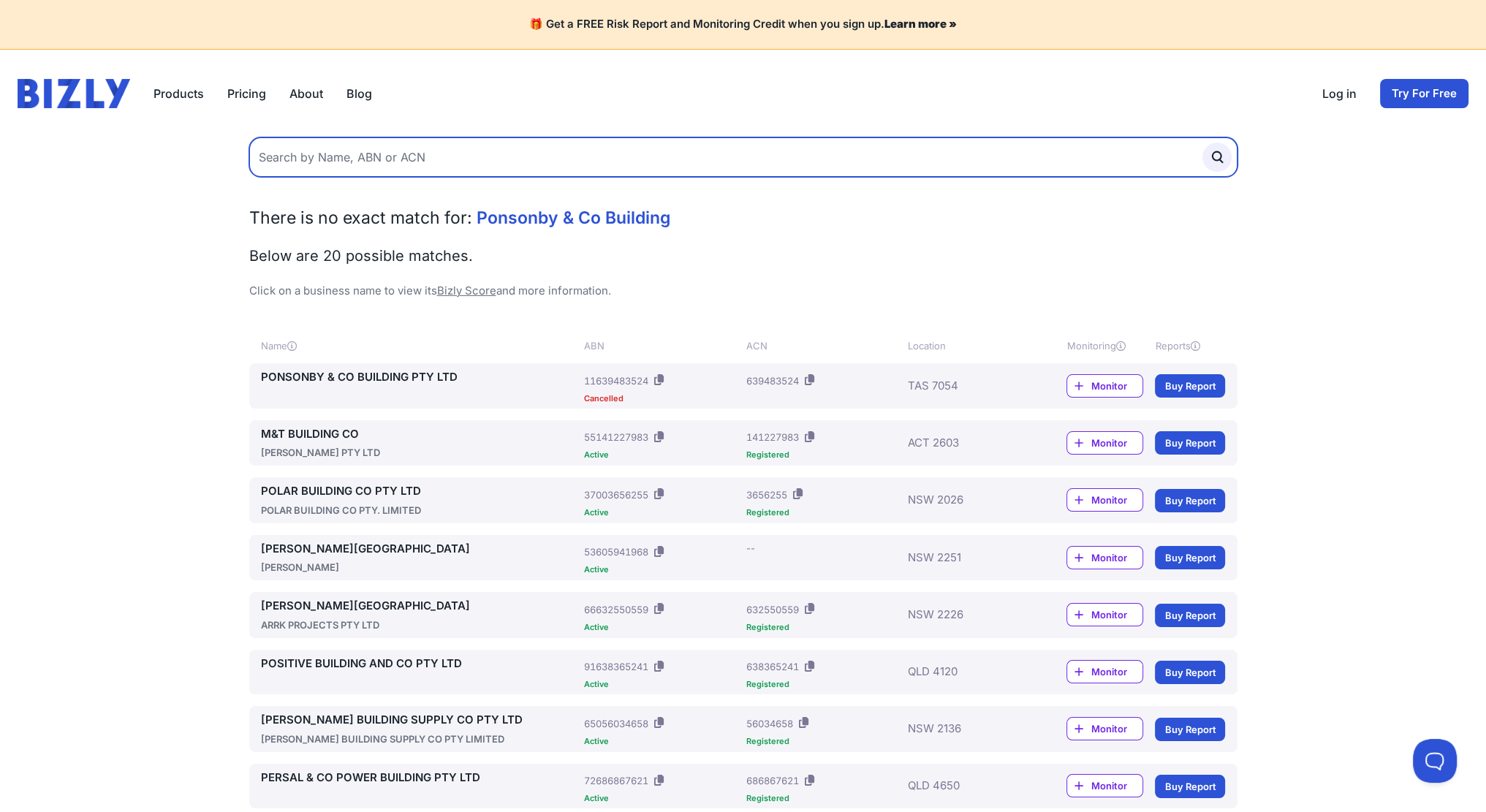
click at [1016, 166] on input "text" at bounding box center [743, 157] width 988 height 39
paste input "Dance Built Homes"
type input "Dance Built Homes"
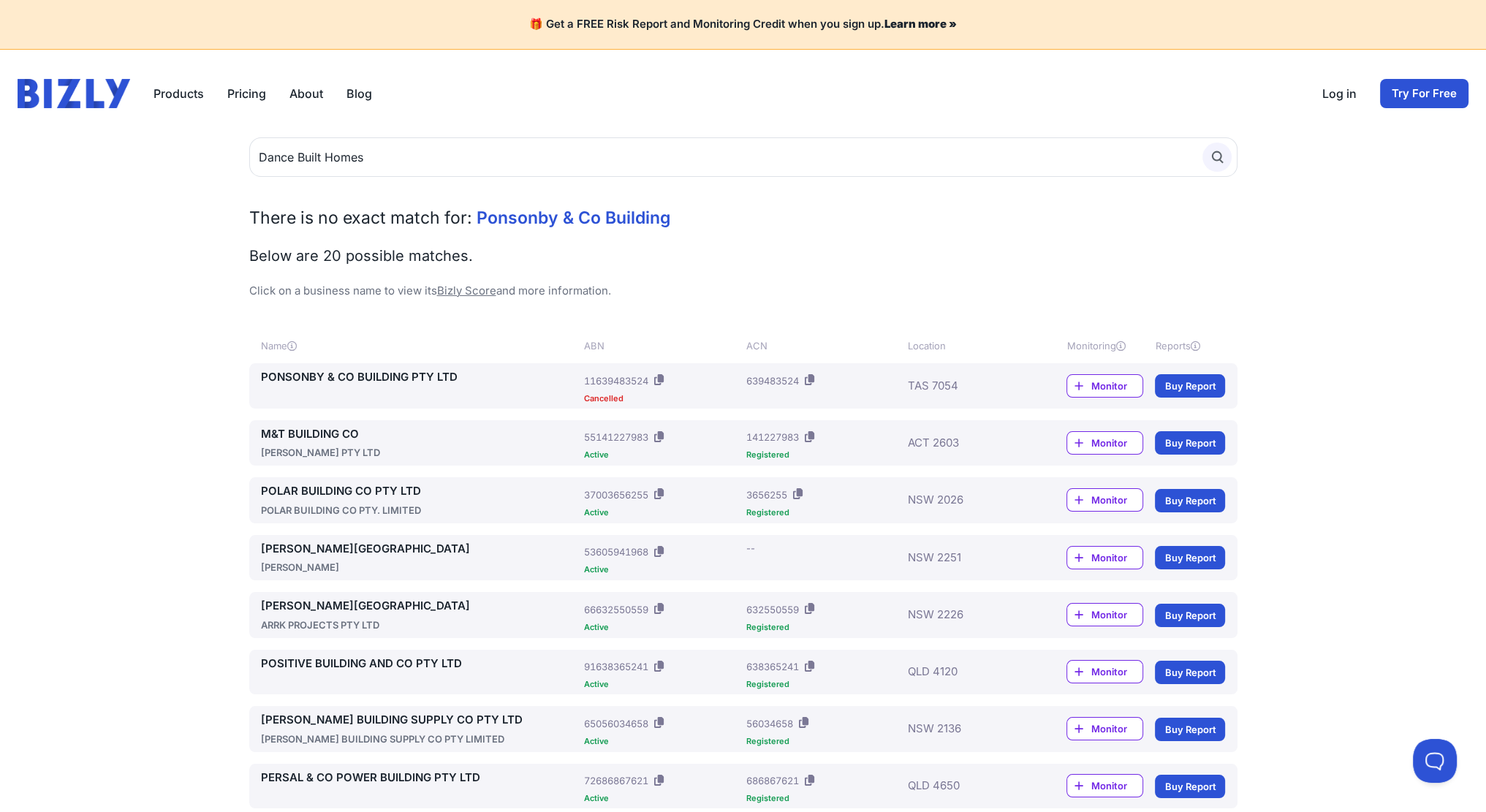
click at [1219, 156] on icon "submit" at bounding box center [1217, 157] width 16 height 16
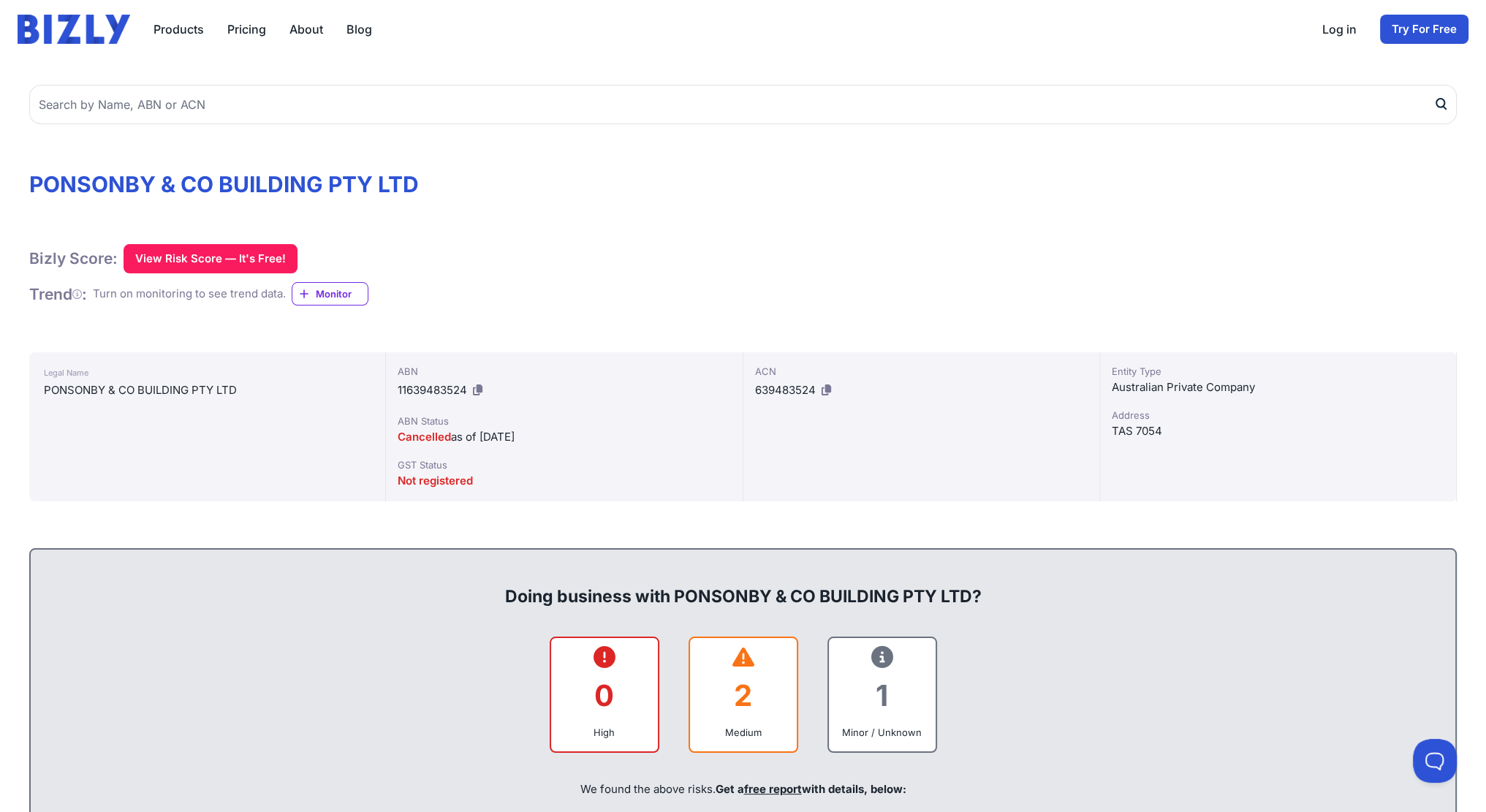
scroll to position [73, 0]
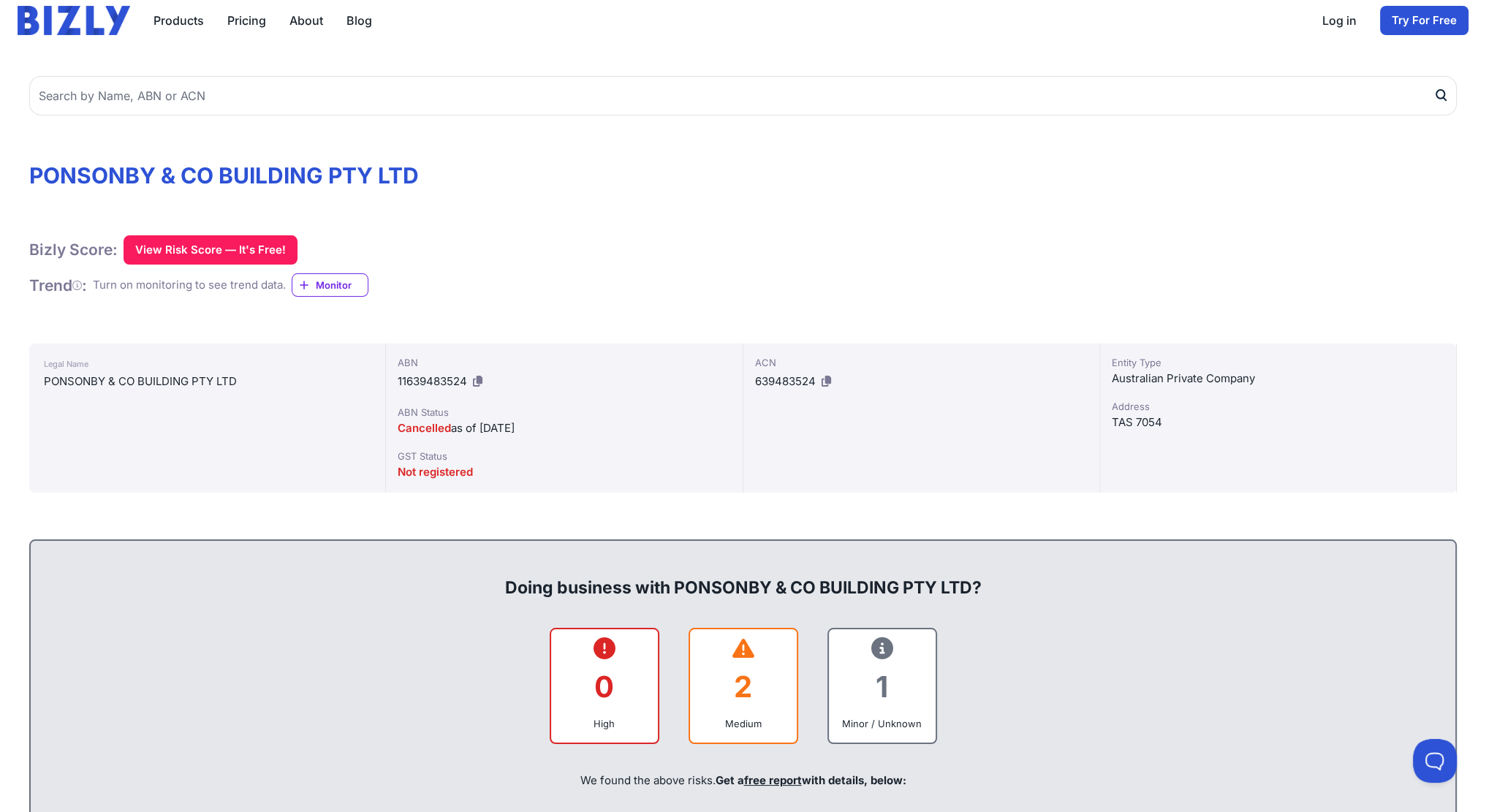
click at [122, 68] on div at bounding box center [743, 90] width 1428 height 51
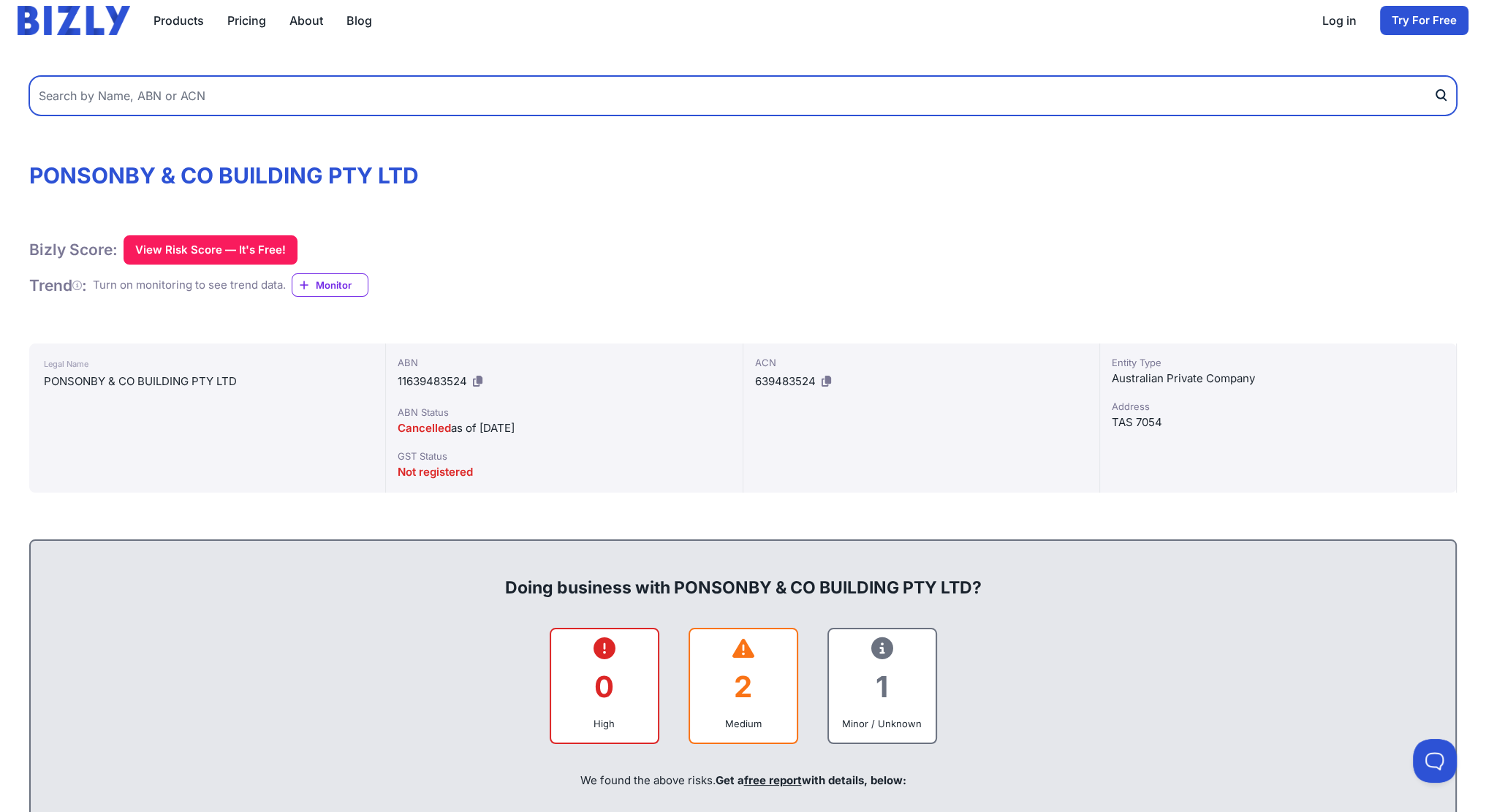
click at [121, 84] on input "text" at bounding box center [743, 96] width 1428 height 39
paste input "92 114 157 528"
click at [1429, 96] on input "92 114 157 528" at bounding box center [743, 96] width 1428 height 39
type input "92 114 157 528"
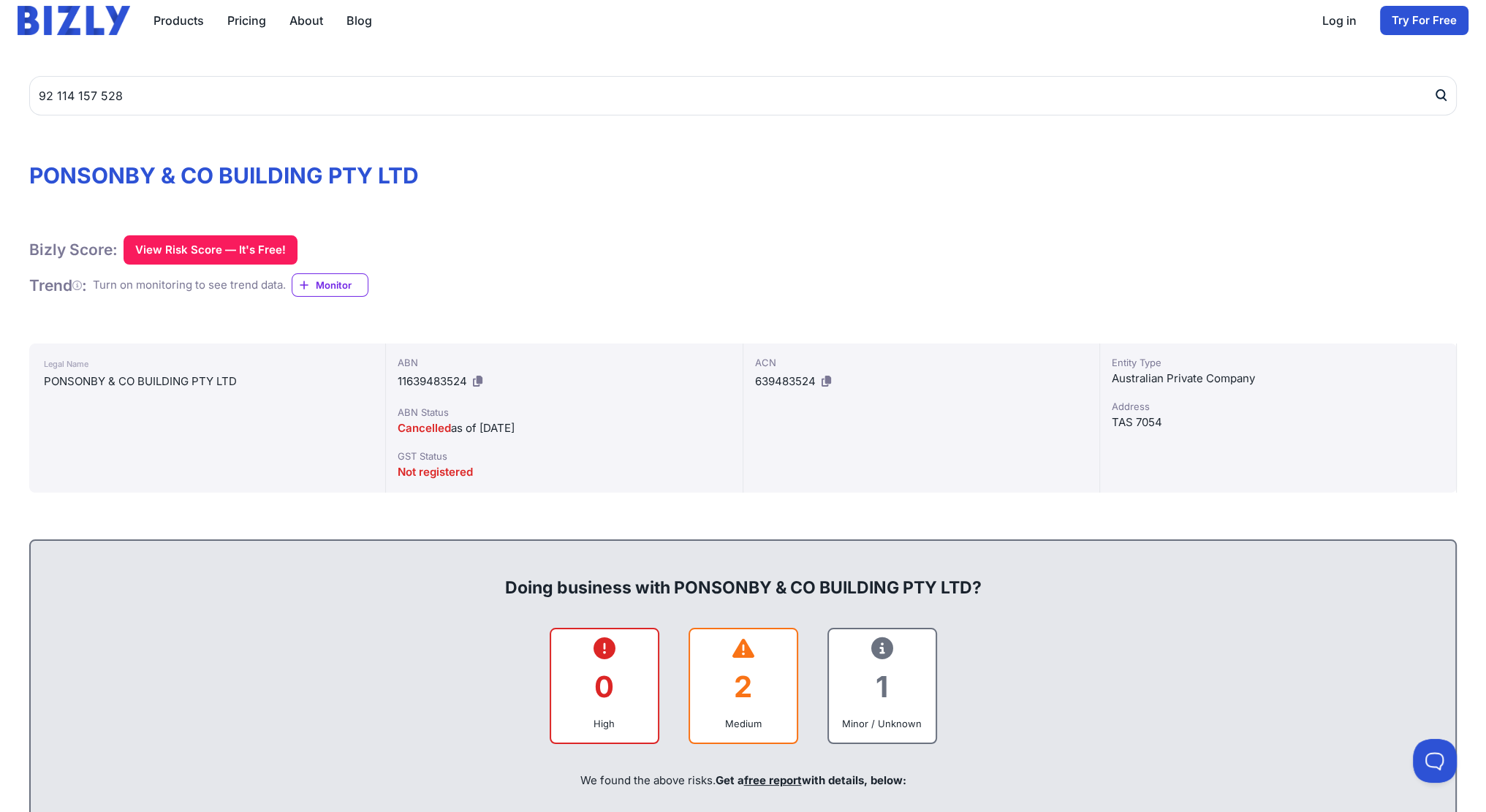
click at [1438, 97] on icon "submit" at bounding box center [1440, 94] width 8 height 9
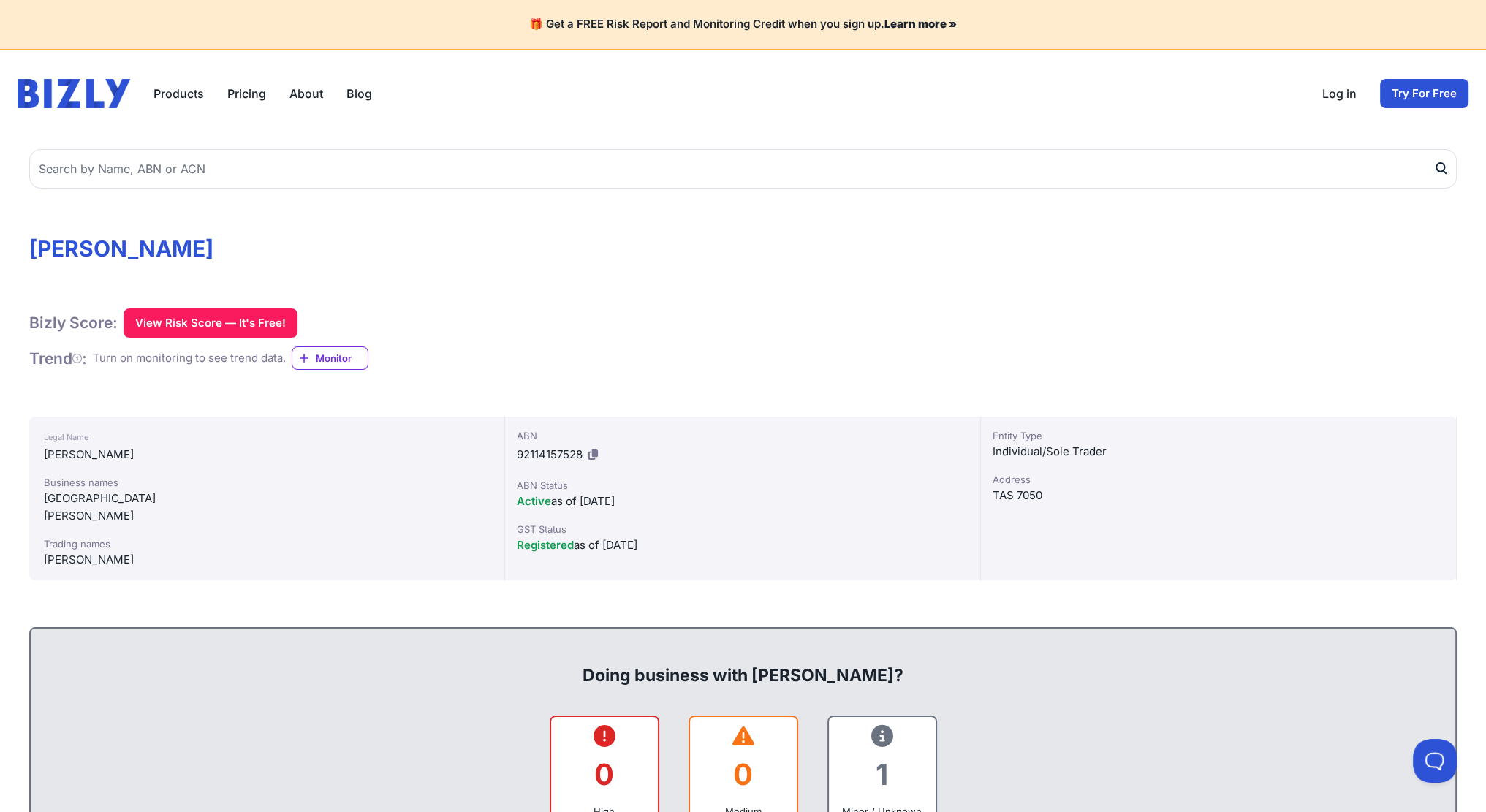
drag, startPoint x: 114, startPoint y: 451, endPoint x: 236, endPoint y: 446, distance: 122.1
click at [236, 446] on div "PONSONBY, VINCENT PETER" at bounding box center [267, 455] width 446 height 18
click at [398, 540] on div "Trading names" at bounding box center [267, 543] width 446 height 14
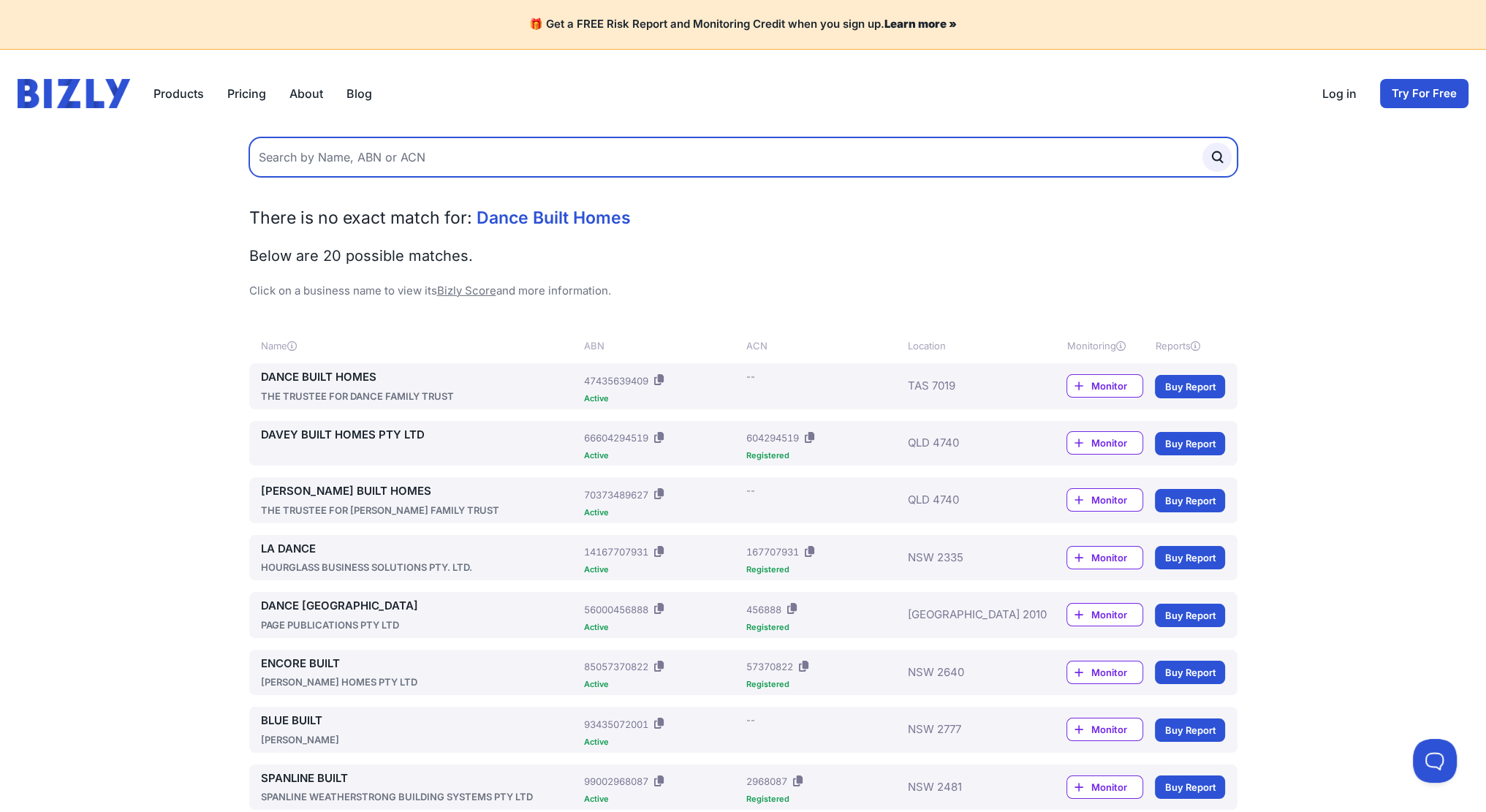
click at [1087, 167] on input "text" at bounding box center [743, 157] width 988 height 39
type input "ALT Co"
click at [1203, 142] on button "submit" at bounding box center [1217, 157] width 29 height 29
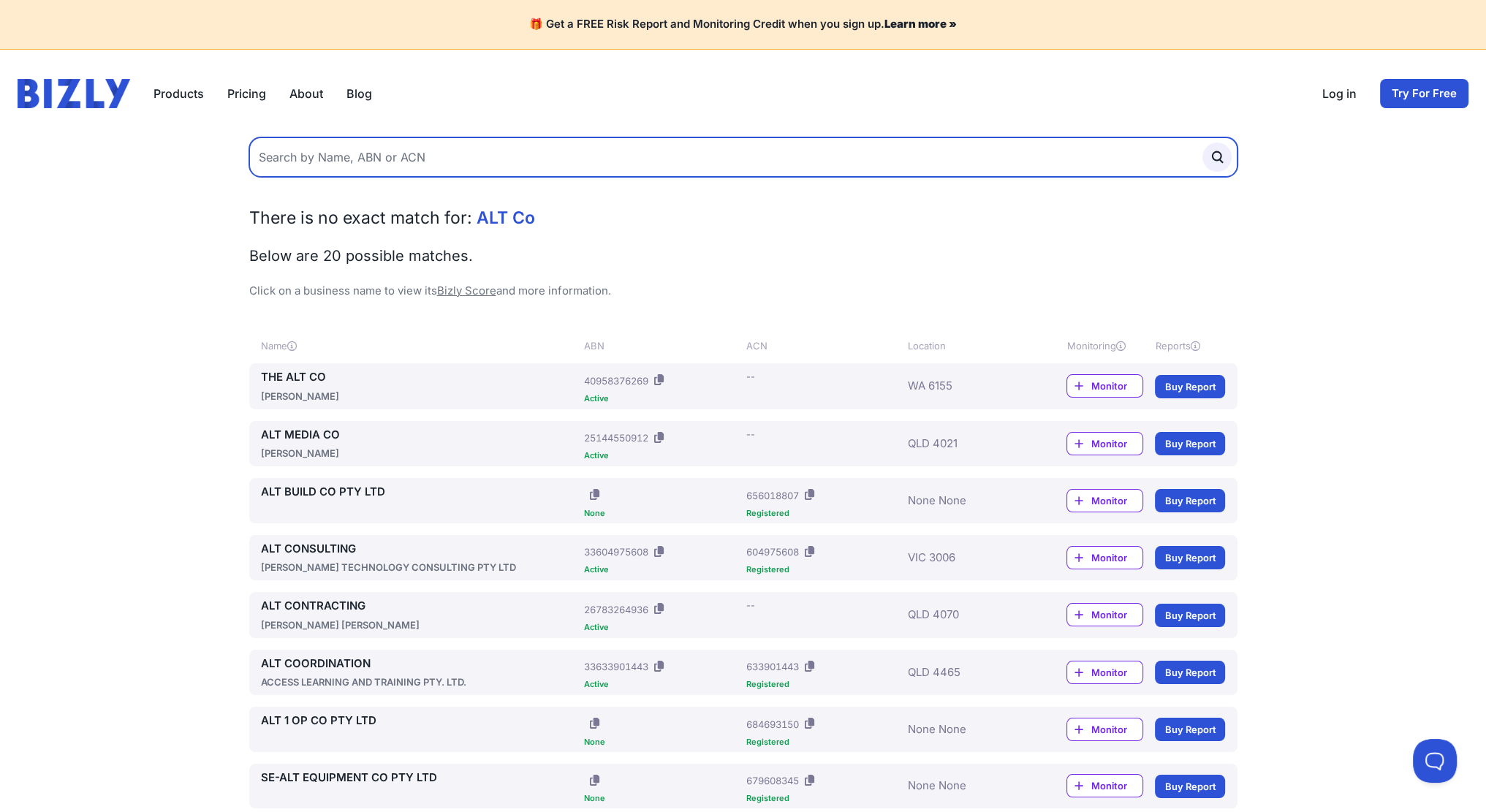
click at [470, 144] on input "text" at bounding box center [743, 157] width 988 height 39
click at [602, 163] on input "text" at bounding box center [743, 157] width 988 height 39
type input "ALTCO"
click at [1203, 142] on button "submit" at bounding box center [1217, 157] width 29 height 29
